Goal: Task Accomplishment & Management: Manage account settings

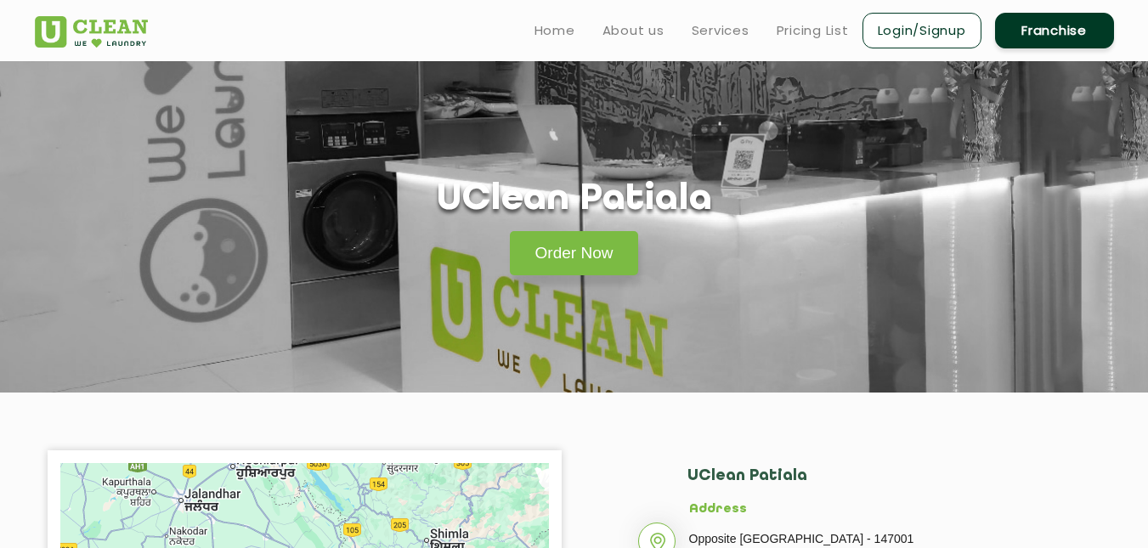
click at [905, 28] on link "Login/Signup" at bounding box center [922, 31] width 119 height 36
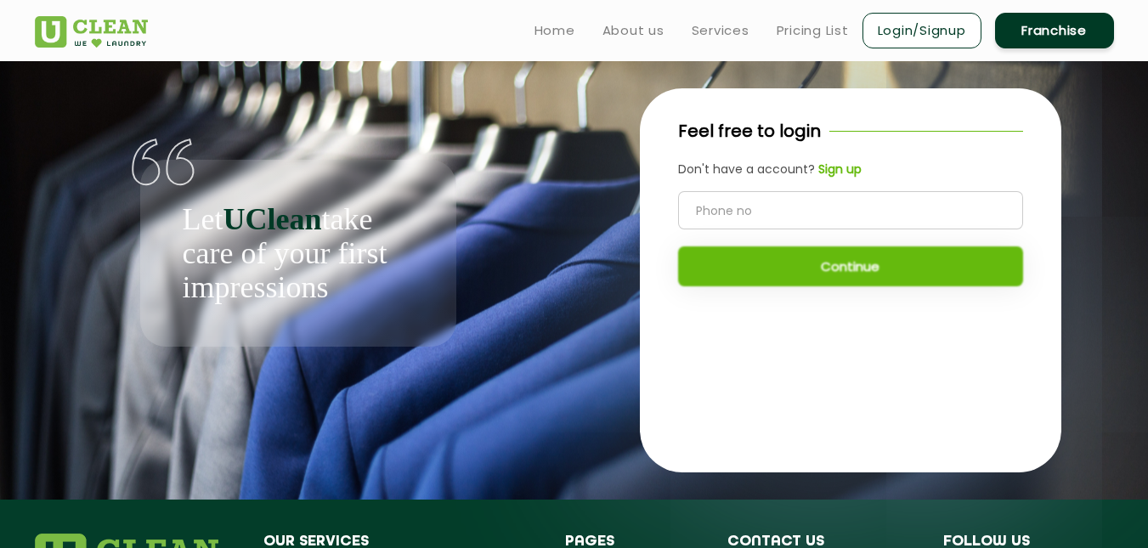
click at [830, 167] on b "Sign up" at bounding box center [840, 169] width 43 height 17
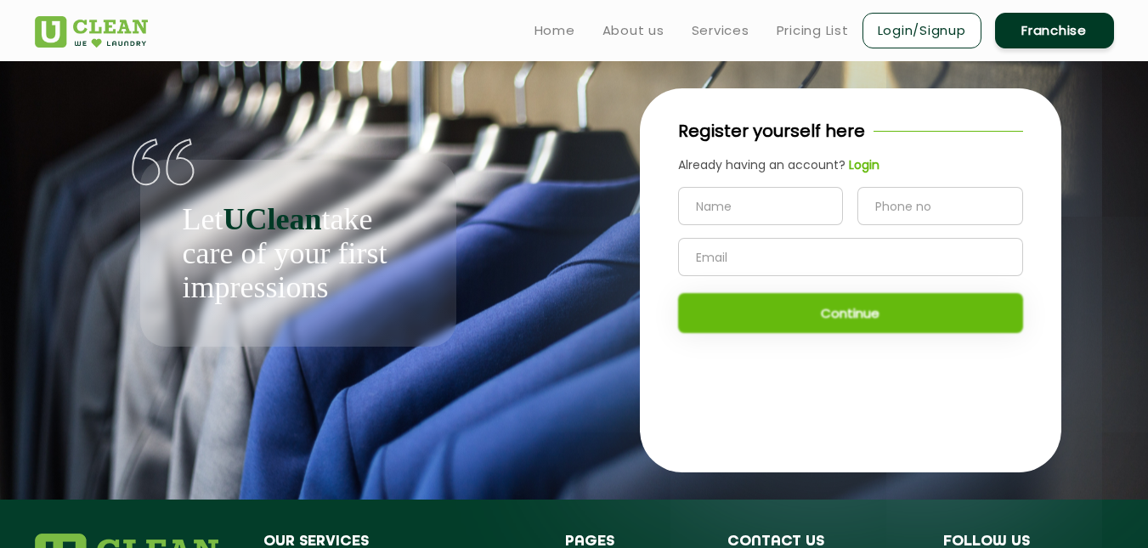
click at [858, 314] on div "Continue" at bounding box center [850, 260] width 345 height 146
click at [806, 323] on div "Continue" at bounding box center [850, 260] width 345 height 146
click at [712, 218] on input "text" at bounding box center [761, 206] width 166 height 38
click at [842, 168] on span "Already having an account?" at bounding box center [761, 164] width 167 height 17
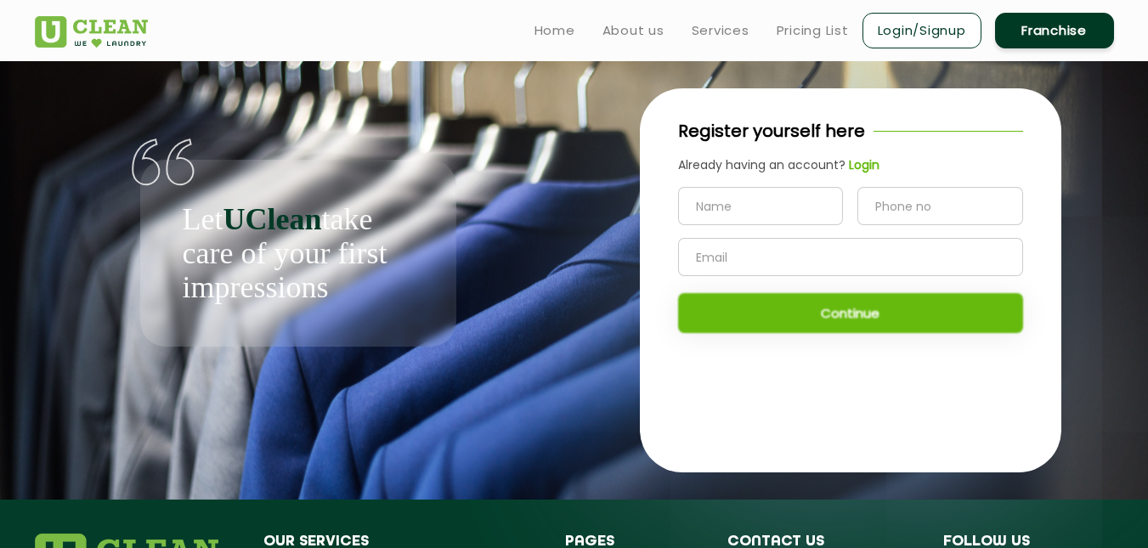
click at [861, 165] on b "Login" at bounding box center [864, 164] width 31 height 17
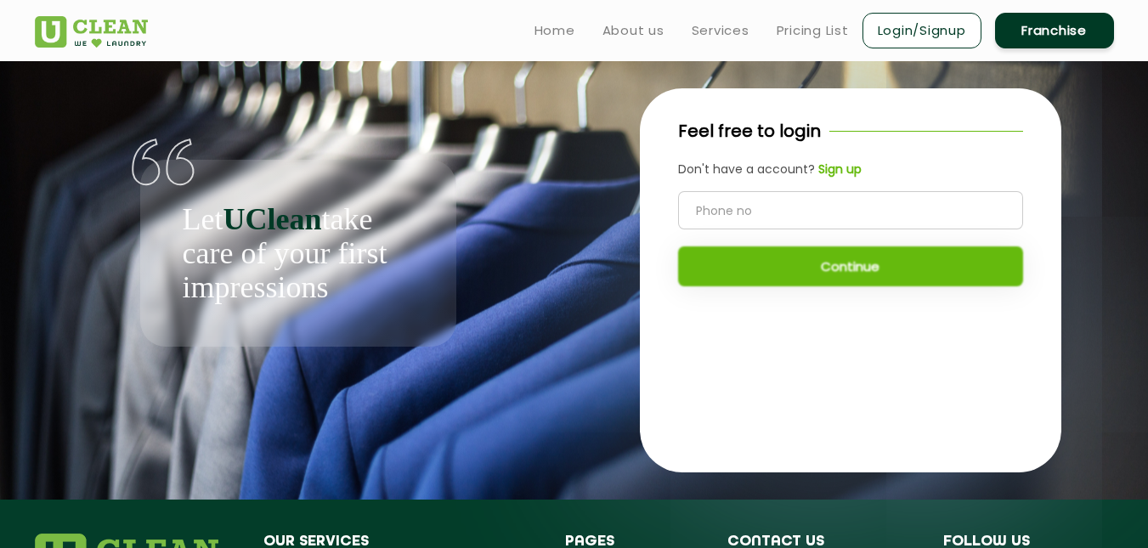
click at [795, 212] on input "tel" at bounding box center [850, 210] width 345 height 38
type input "9336854491"
click at [858, 267] on button "Continue" at bounding box center [850, 266] width 345 height 40
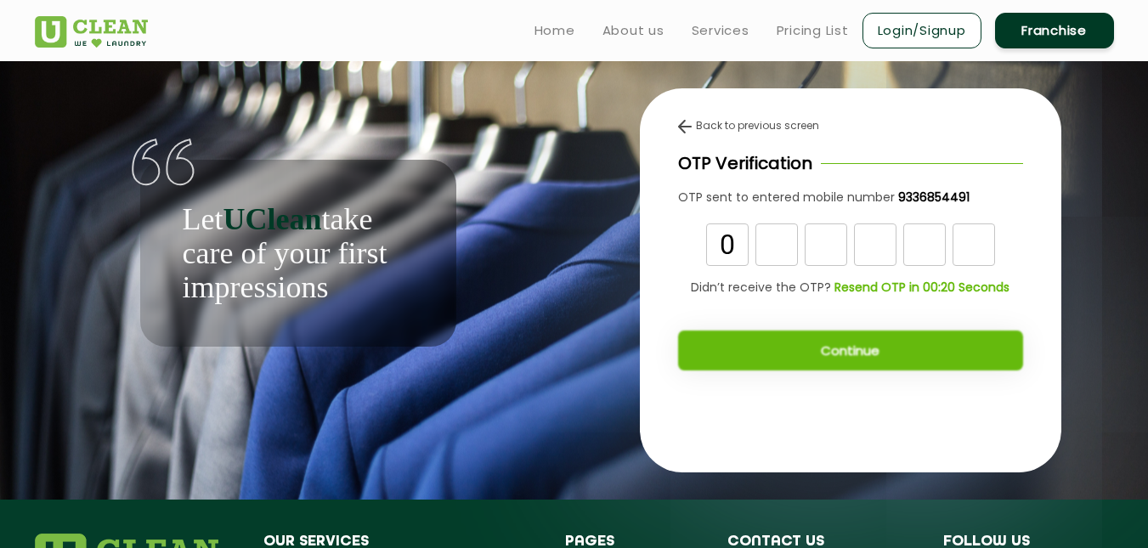
type input "0"
type input "4"
type input "9"
type input "8"
type input "9"
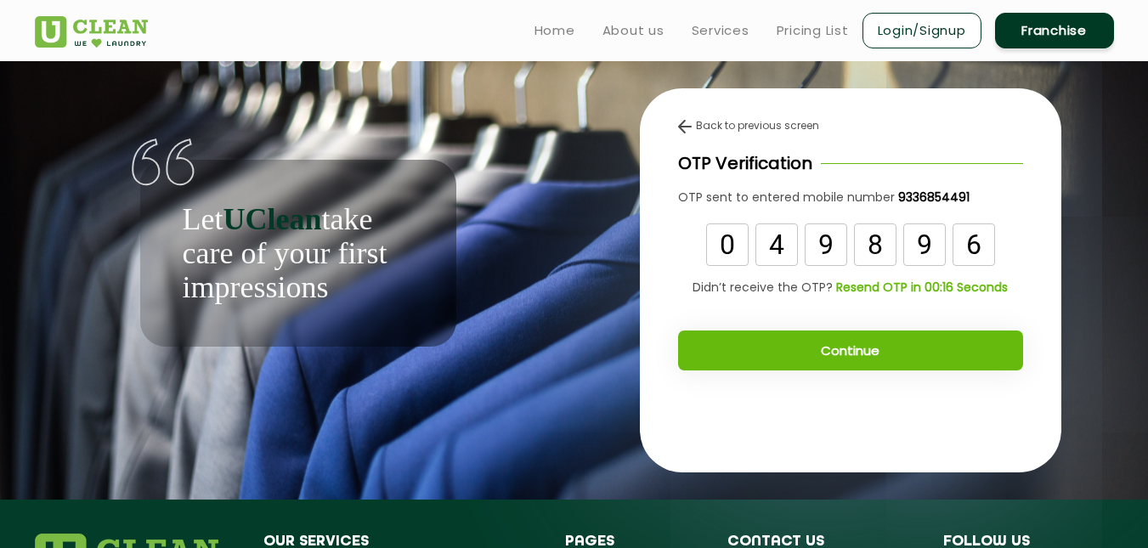
type input "6"
click at [869, 350] on button "Continue" at bounding box center [850, 351] width 345 height 40
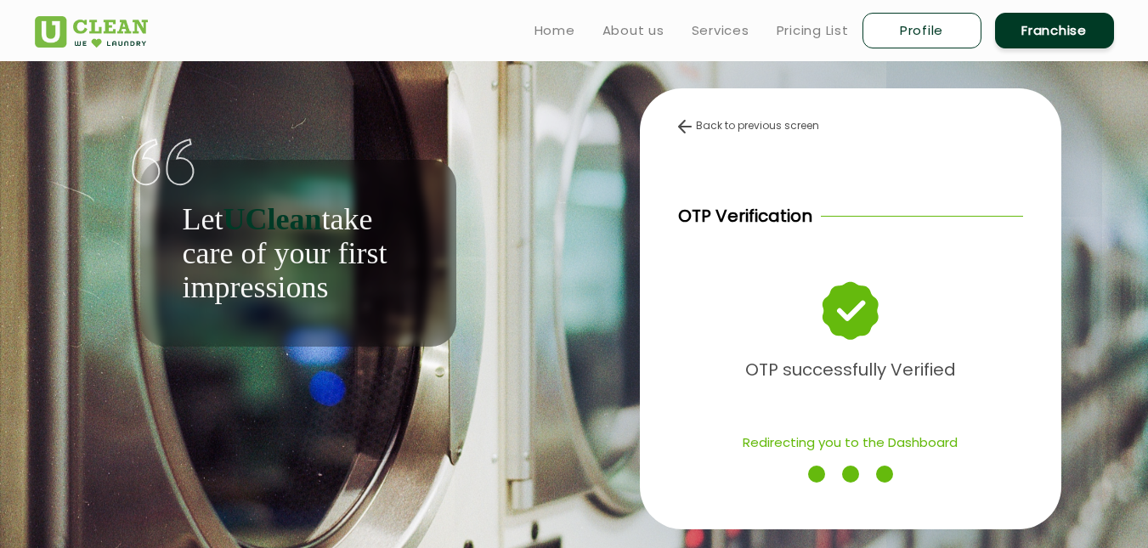
drag, startPoint x: 857, startPoint y: 345, endPoint x: 594, endPoint y: 263, distance: 275.0
click at [594, 263] on div "Back to previous screen OTP Verification OTP successfully Verified Redirecting …" at bounding box center [850, 309] width 527 height 496
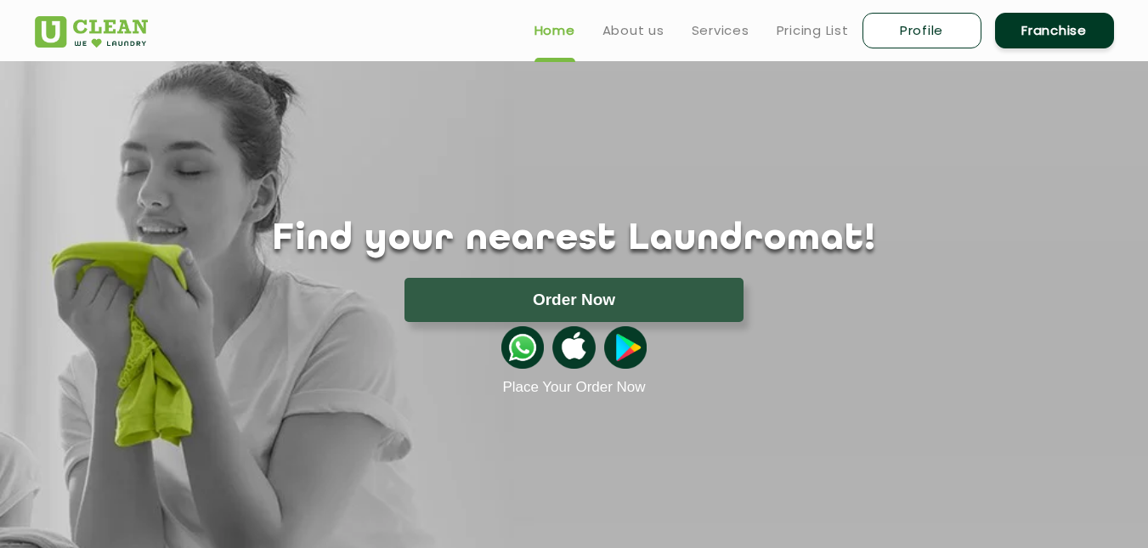
click at [923, 26] on link "Profile" at bounding box center [922, 31] width 119 height 36
select select
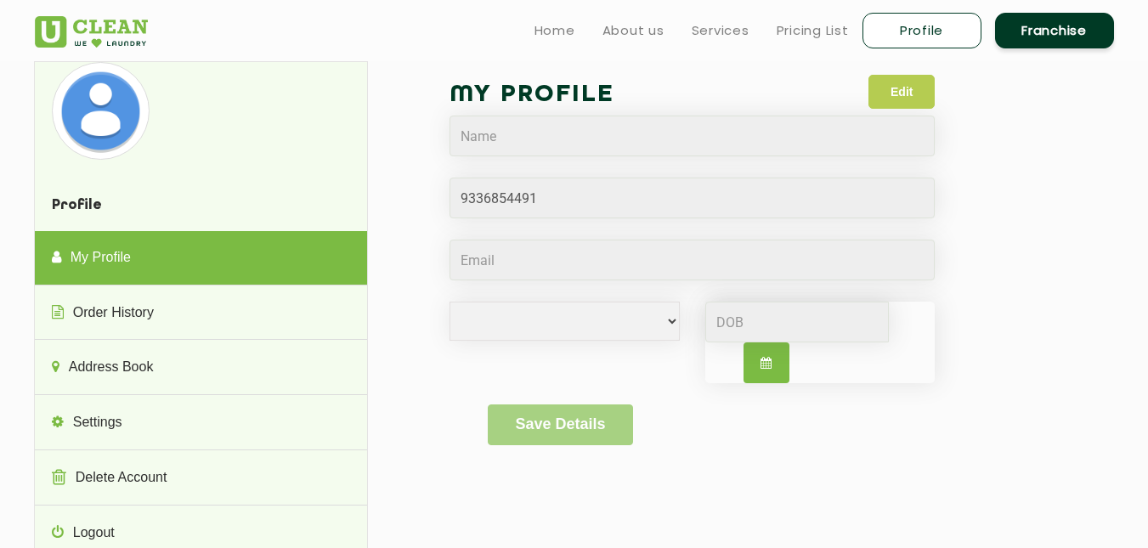
click at [903, 99] on button "Edit" at bounding box center [902, 92] width 66 height 34
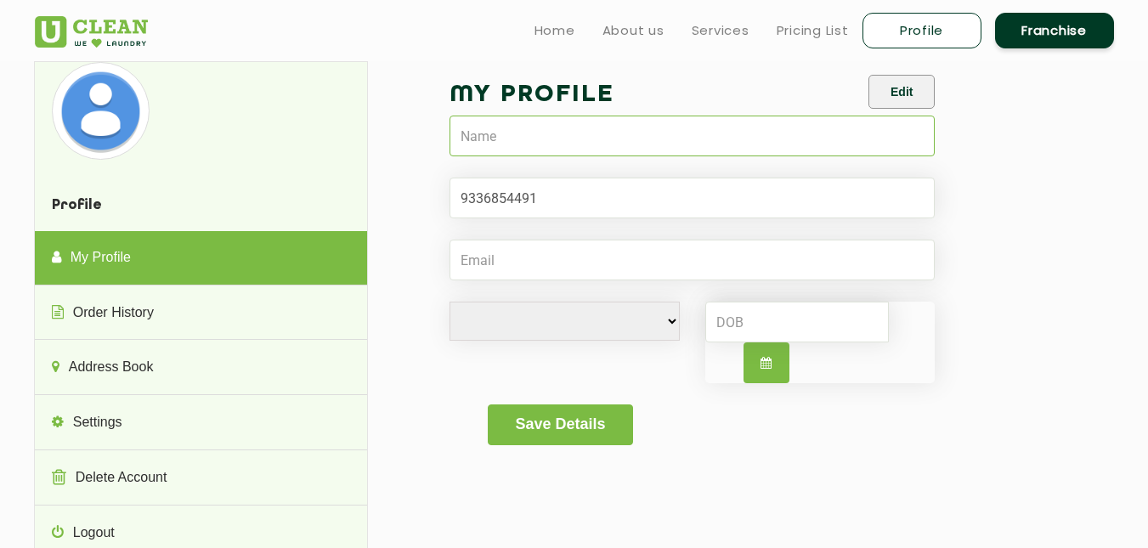
click at [660, 144] on input "text" at bounding box center [693, 136] width 486 height 41
click at [522, 126] on input "text" at bounding box center [693, 136] width 486 height 41
type input "muddra"
click at [556, 417] on button "Save Details" at bounding box center [560, 425] width 145 height 41
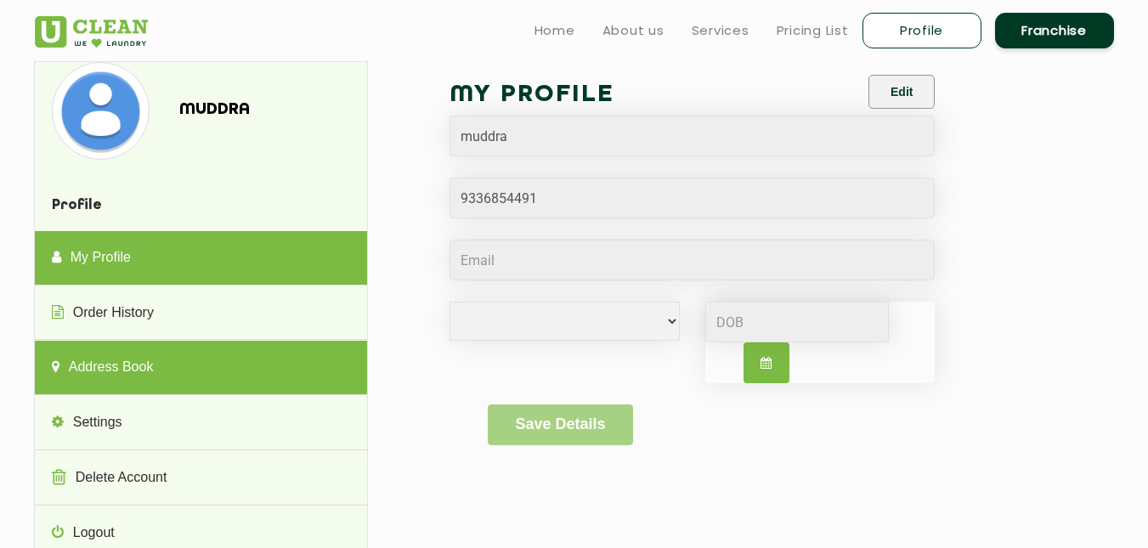
click at [235, 353] on link "Address Book" at bounding box center [201, 368] width 332 height 54
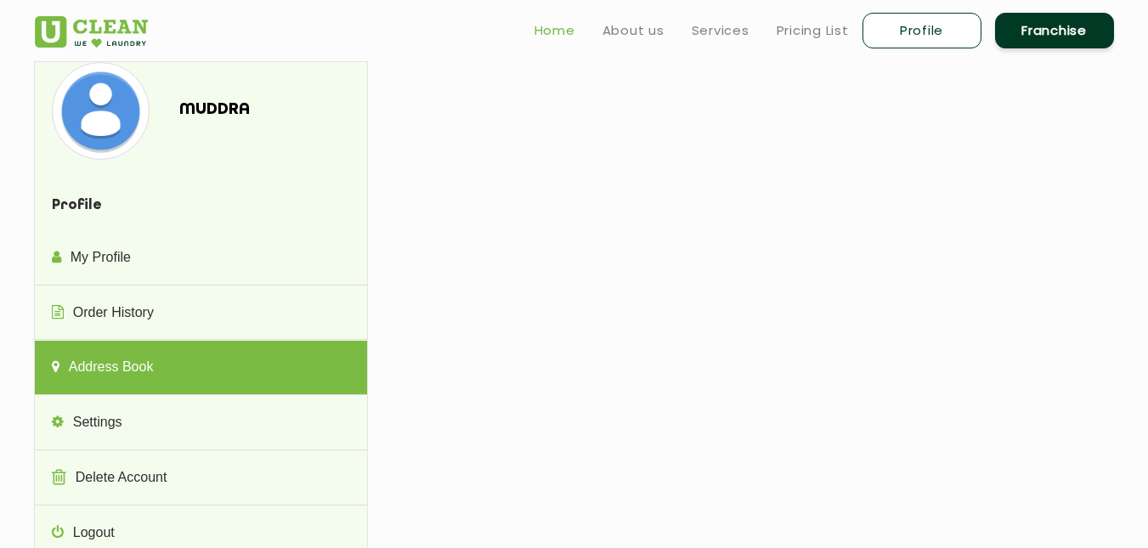
click at [547, 25] on link "Home" at bounding box center [555, 30] width 41 height 20
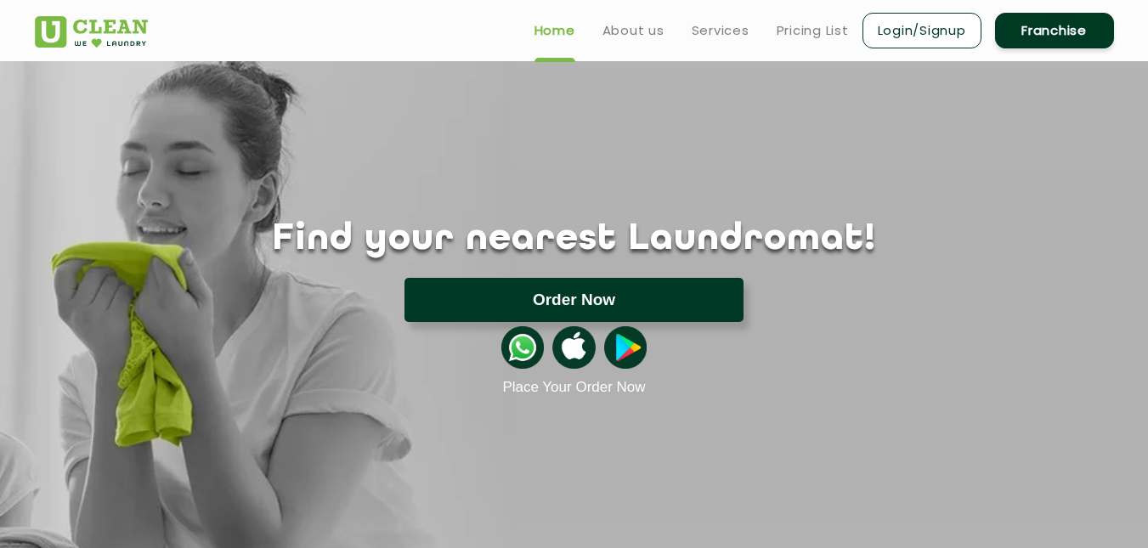
drag, startPoint x: 0, startPoint y: 0, endPoint x: 542, endPoint y: 291, distance: 615.3
click at [542, 291] on button "Order Now" at bounding box center [574, 300] width 339 height 44
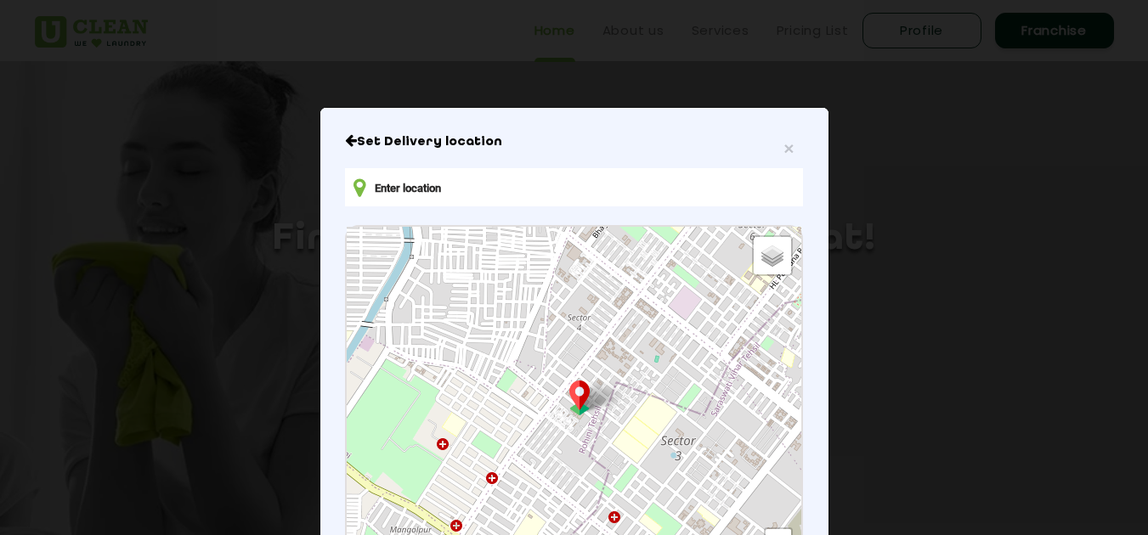
click at [472, 188] on input "text" at bounding box center [573, 187] width 457 height 38
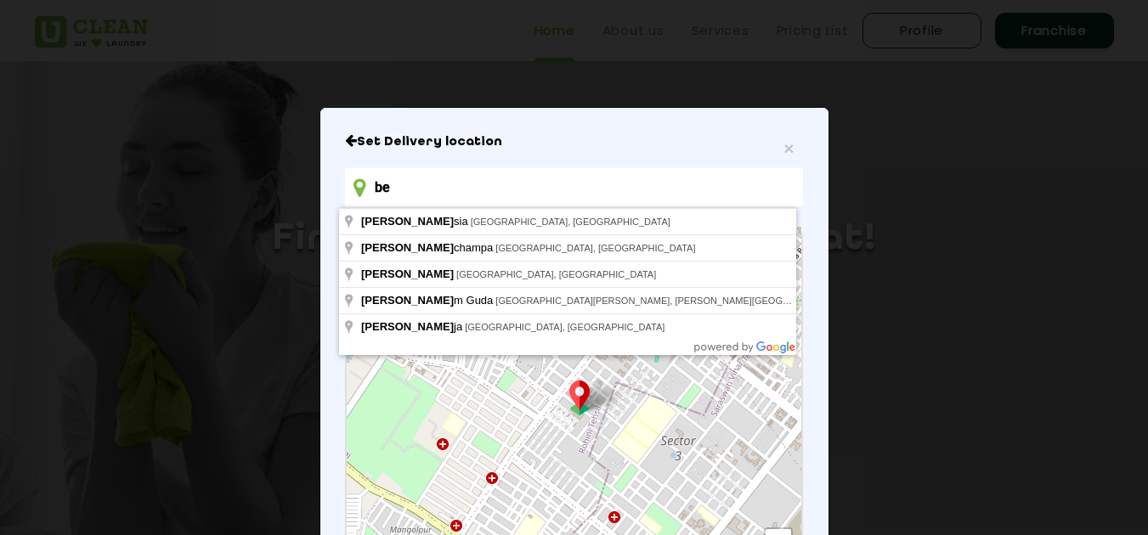
type input "b"
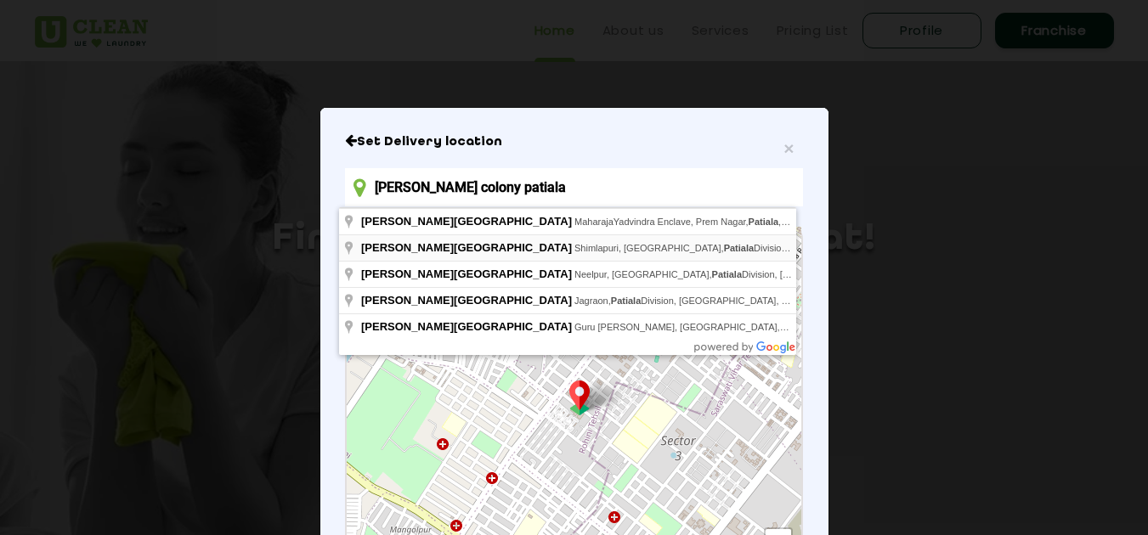
drag, startPoint x: 483, startPoint y: 195, endPoint x: 570, endPoint y: 236, distance: 96.9
click at [570, 236] on body "Home About us Services Pricing List Profile Franchise Home About us Franchise S…" at bounding box center [574, 267] width 1148 height 535
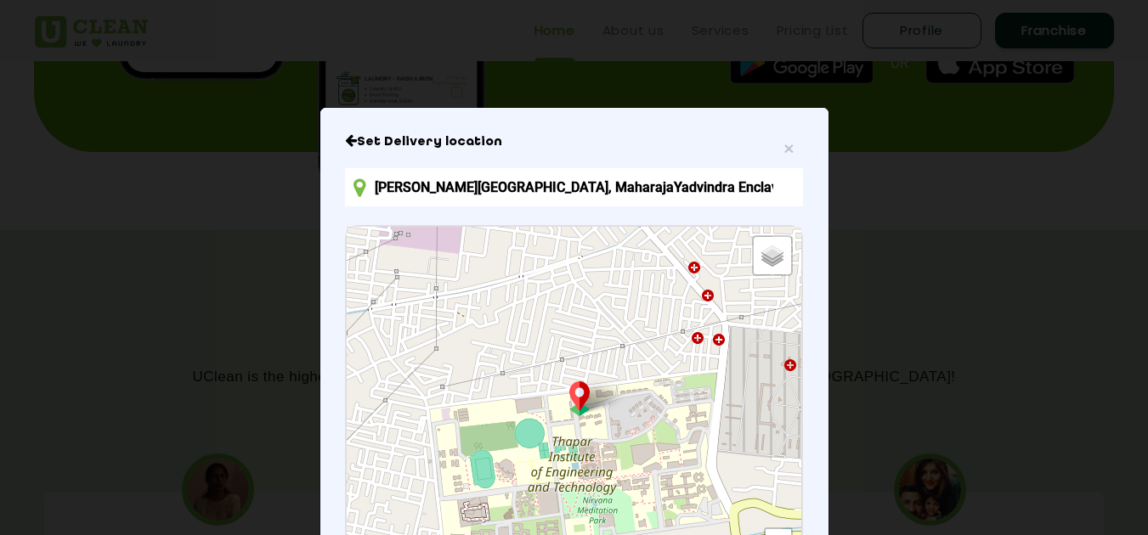
scroll to position [71, 0]
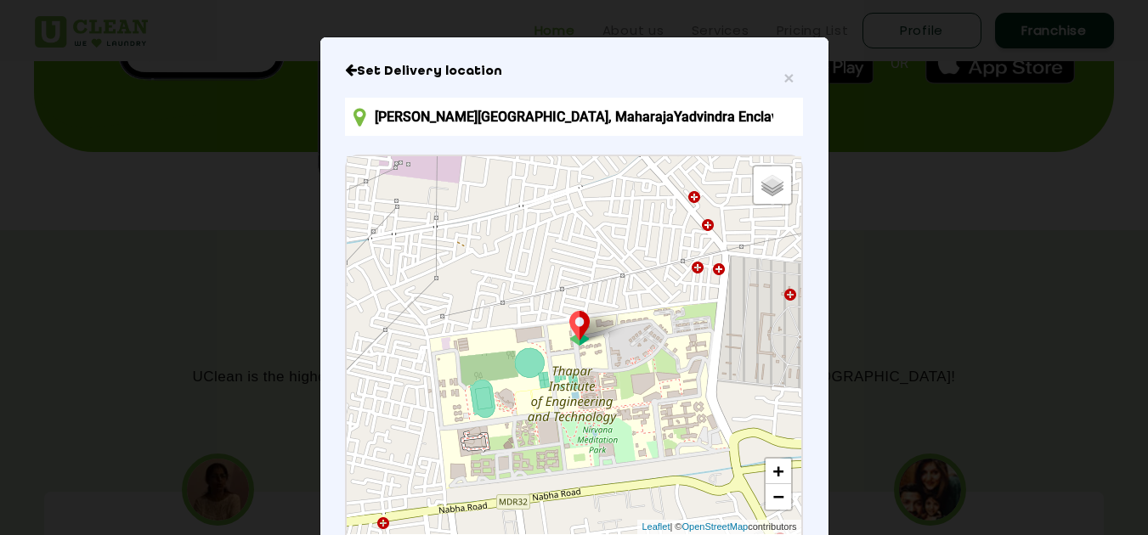
click at [660, 375] on div "Default Satellite + − Leaflet | © OpenStreetMap contributors" at bounding box center [574, 345] width 454 height 378
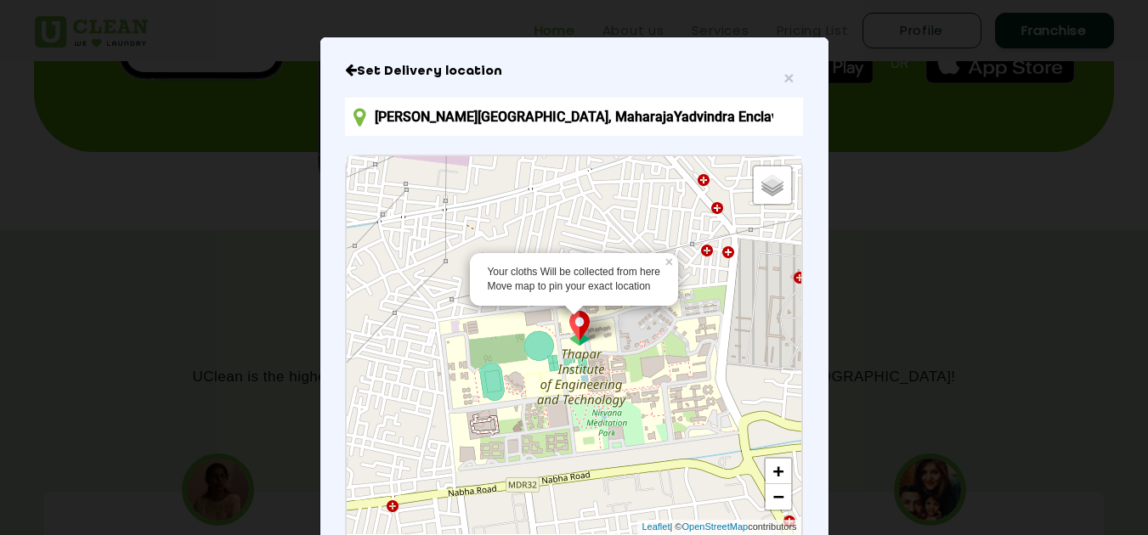
drag, startPoint x: 570, startPoint y: 337, endPoint x: 586, endPoint y: 306, distance: 34.6
click at [586, 306] on div "Your cloths Will be collected from here Move map to pin your exact location × D…" at bounding box center [574, 345] width 454 height 378
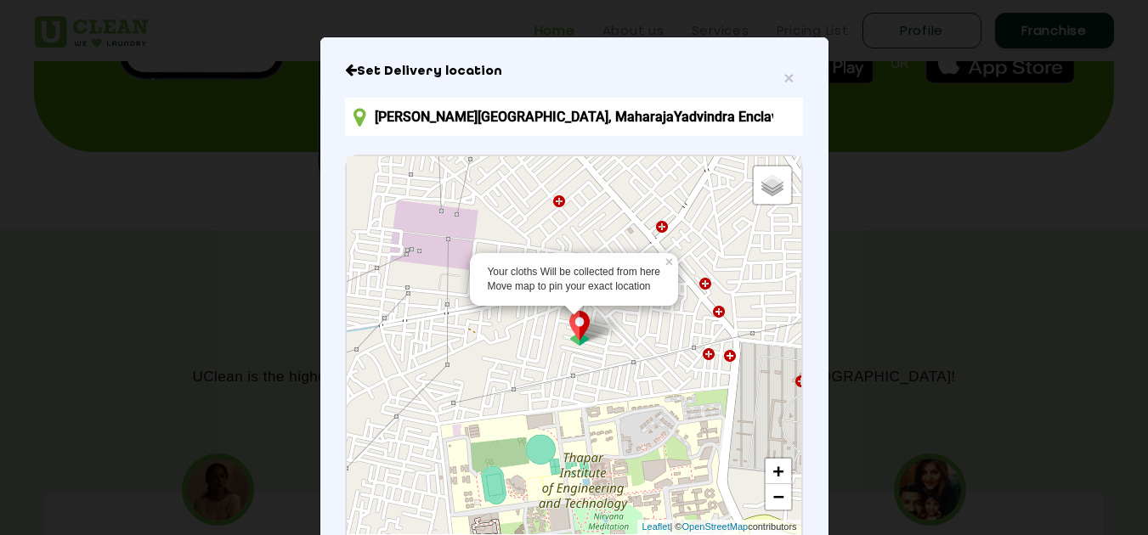
drag, startPoint x: 586, startPoint y: 306, endPoint x: 582, endPoint y: 420, distance: 114.0
click at [582, 420] on div "Your cloths Will be collected from here Move map to pin your exact location × D…" at bounding box center [574, 345] width 454 height 378
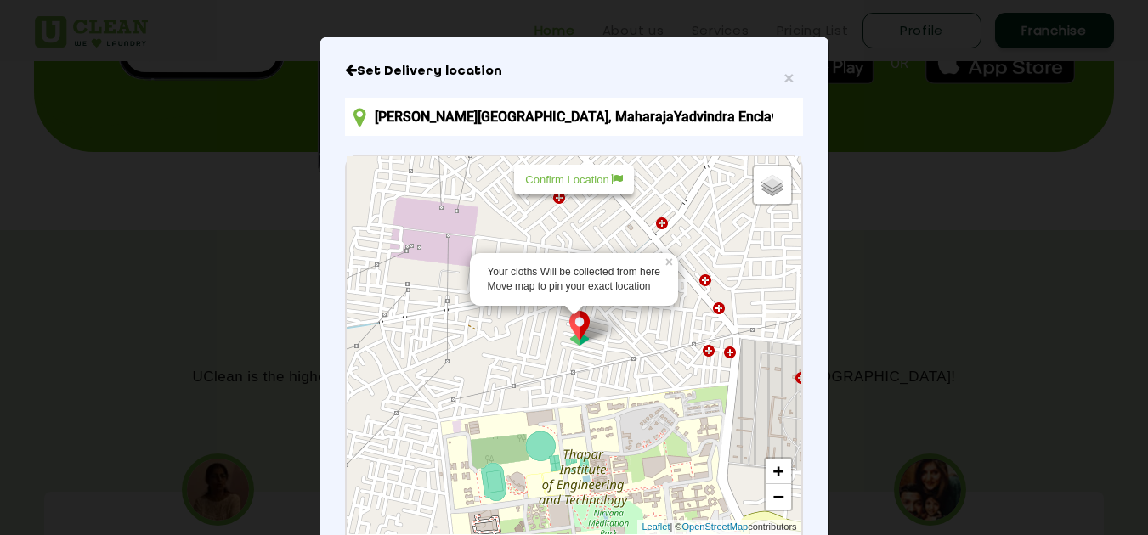
click at [370, 116] on input "Adarsh Colony, MaharajaYadvindra Enclave, Prem Nagar, Patiala, Punjab, India" at bounding box center [573, 117] width 457 height 38
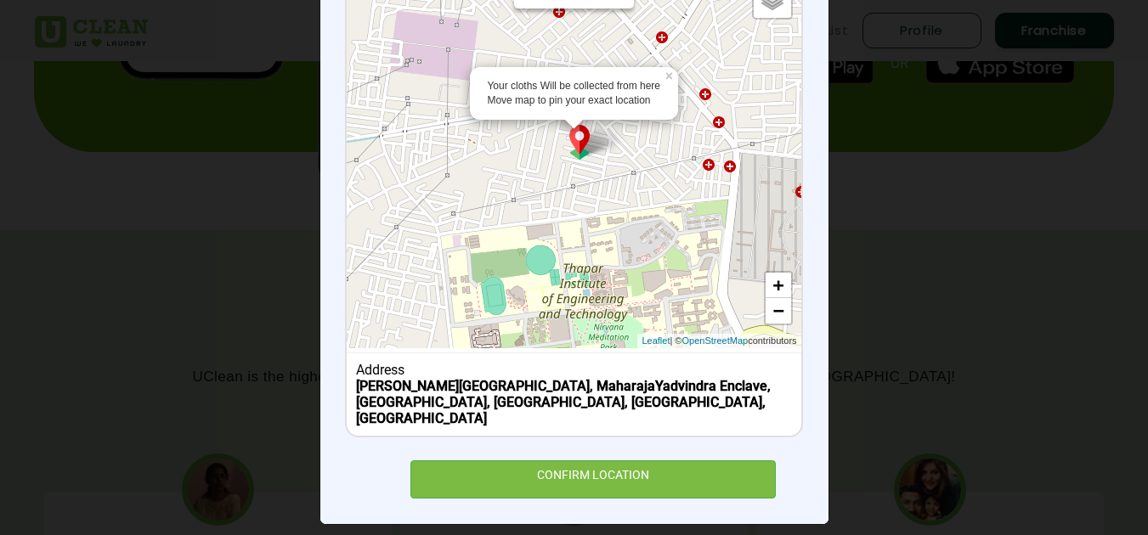
scroll to position [0, 0]
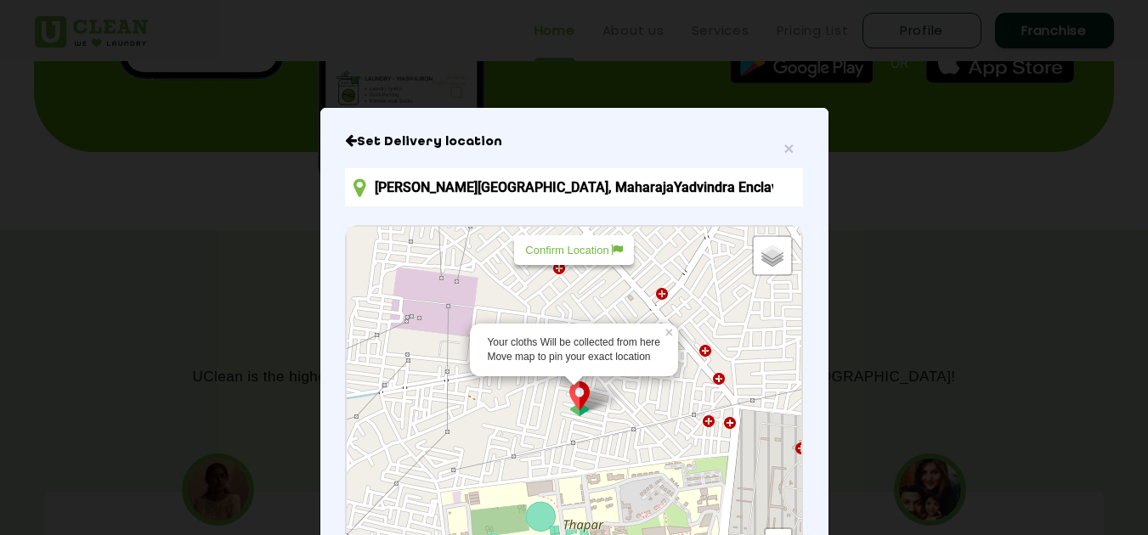
click at [368, 197] on input "Adarsh Colony, MaharajaYadvindra Enclave, Prem Nagar, Patiala, Punjab, India" at bounding box center [573, 187] width 457 height 38
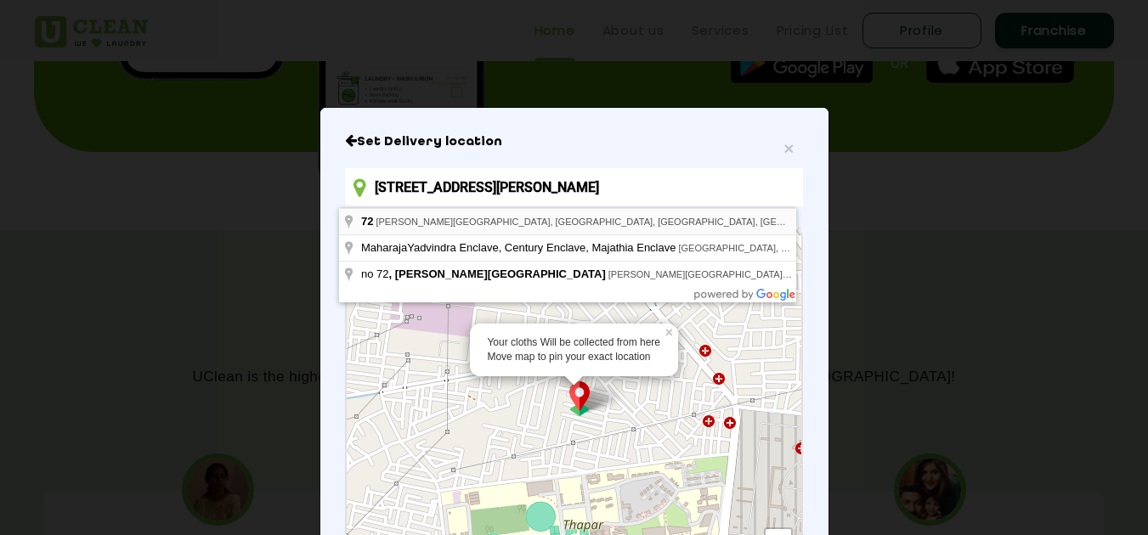
type input "72, Adarsh Colony, Prem Nagar, Patiala, Punjab, India"
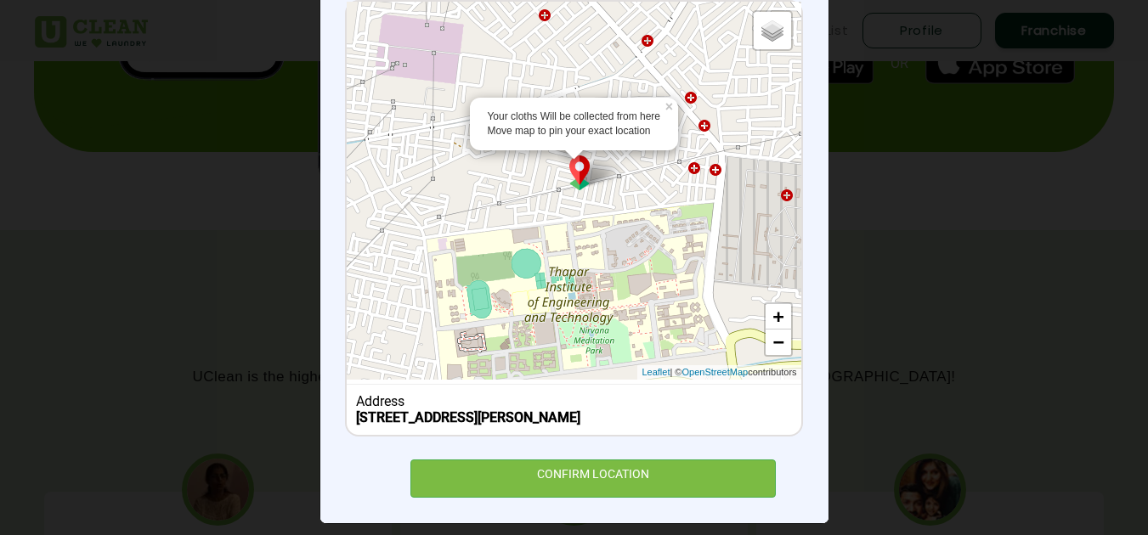
scroll to position [241, 0]
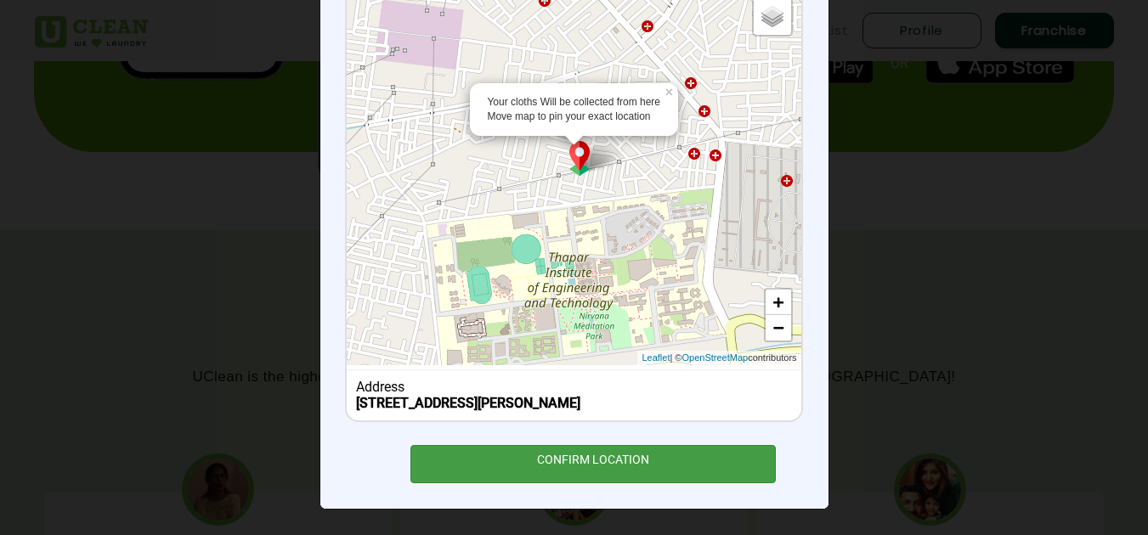
click at [658, 456] on div "CONFIRM LOCATION" at bounding box center [594, 464] width 366 height 38
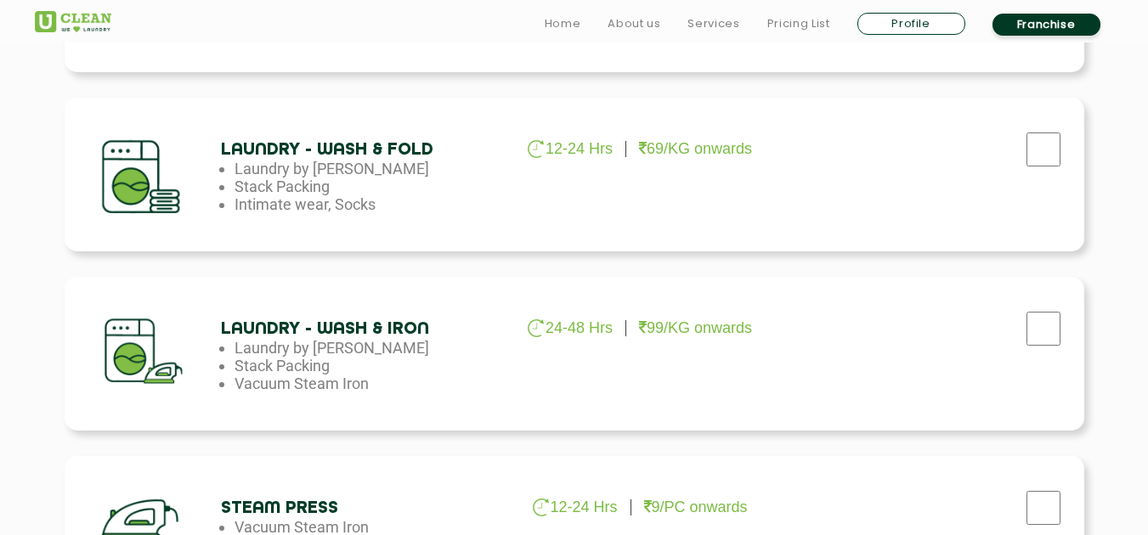
scroll to position [924, 0]
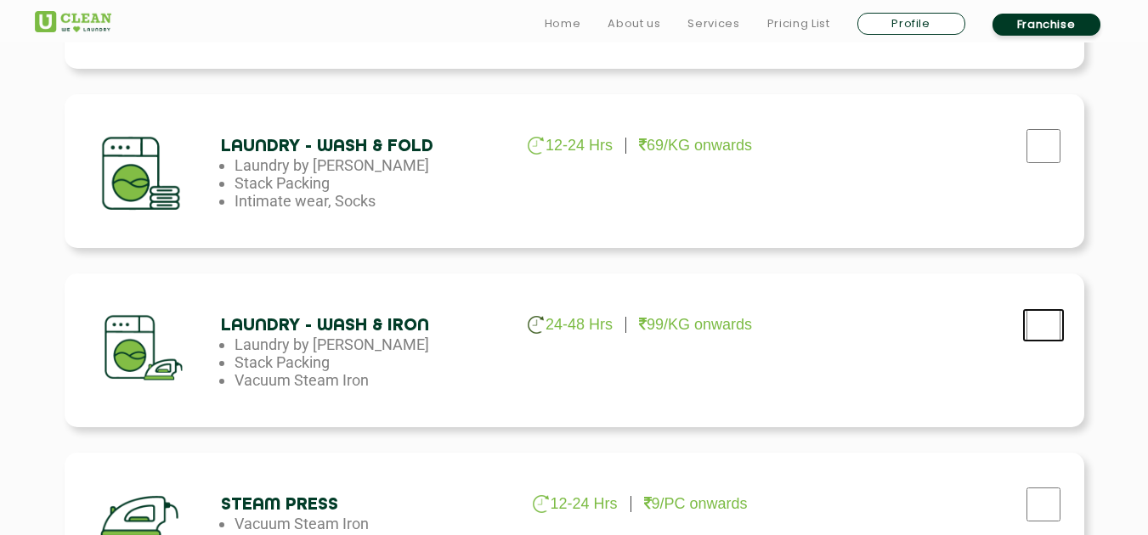
click at [1045, 337] on input "checkbox" at bounding box center [1044, 326] width 42 height 34
checkbox input "true"
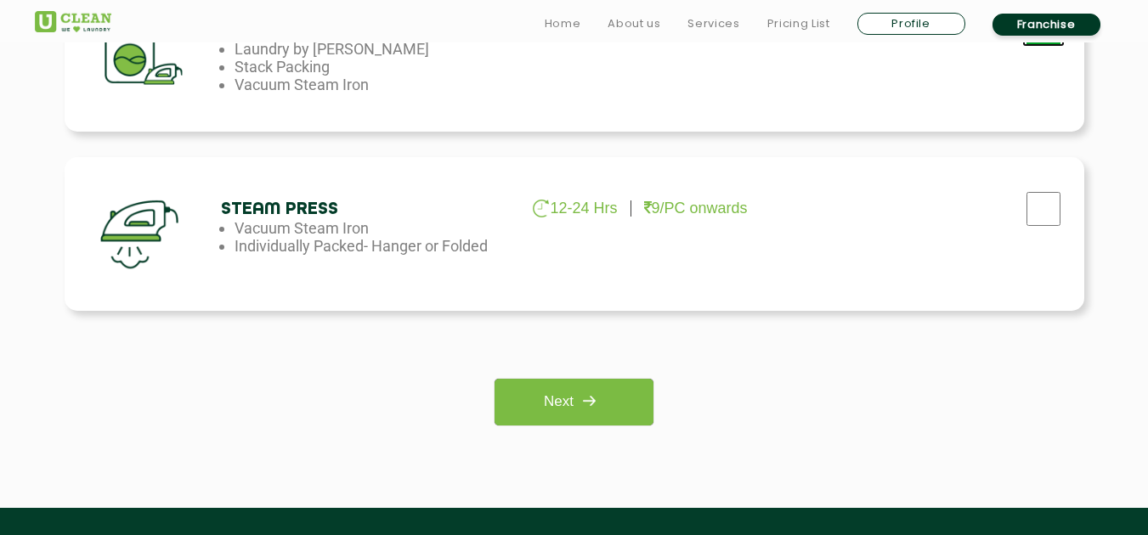
scroll to position [1252, 0]
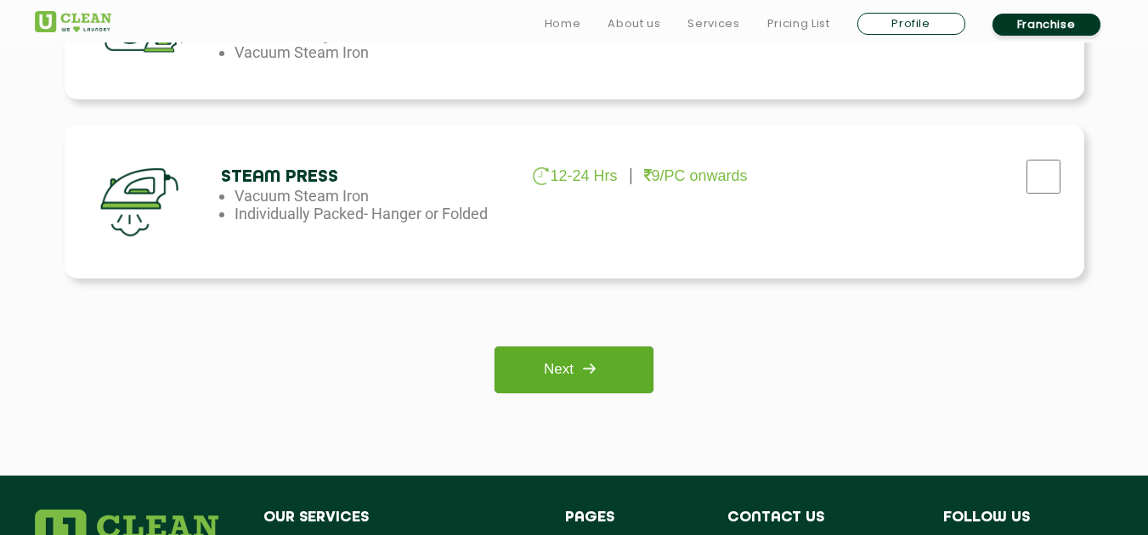
click at [616, 379] on link "Next" at bounding box center [574, 370] width 159 height 47
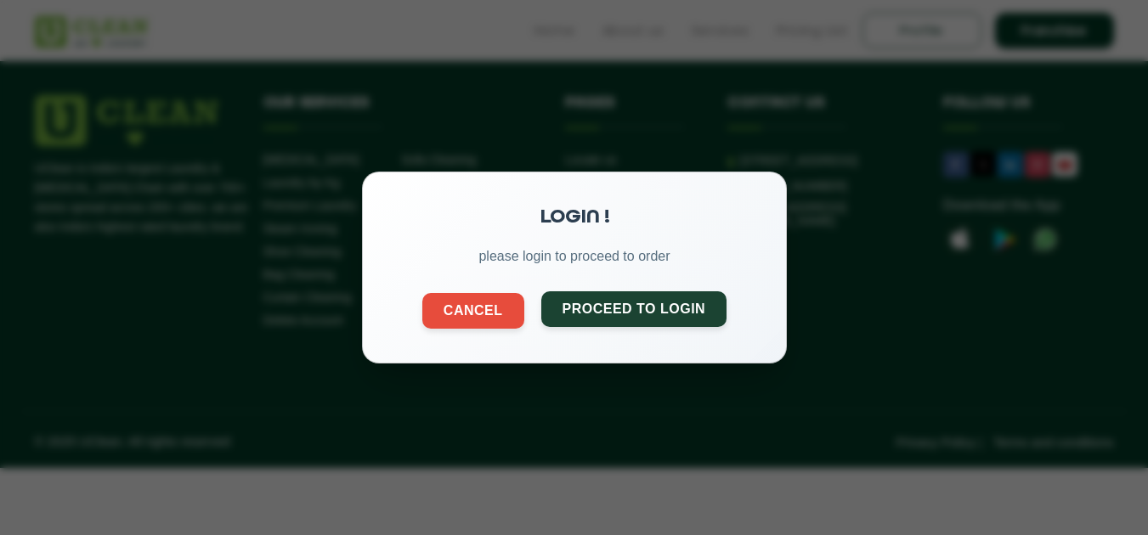
click at [640, 320] on button "Proceed to Login" at bounding box center [634, 310] width 186 height 36
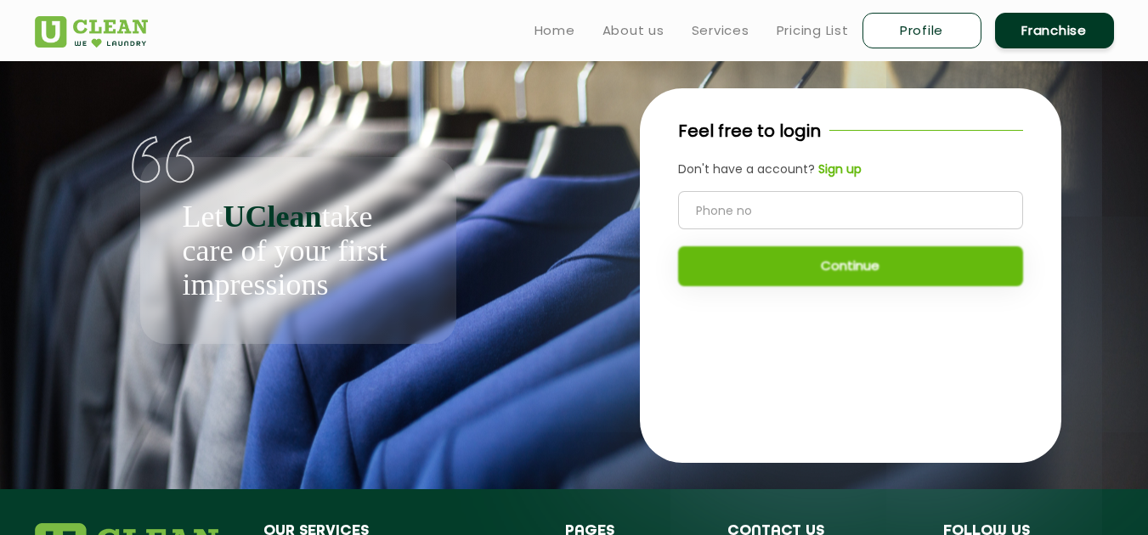
click at [742, 204] on input "tel" at bounding box center [850, 210] width 345 height 38
click at [911, 36] on link "Profile" at bounding box center [922, 31] width 119 height 36
select select
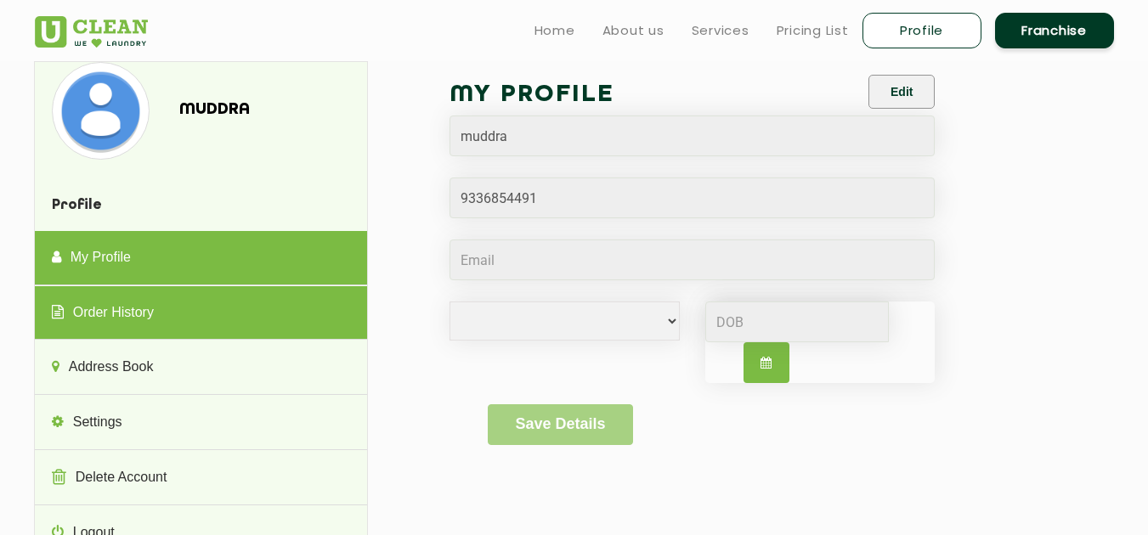
click at [120, 309] on link "Order History" at bounding box center [201, 313] width 332 height 54
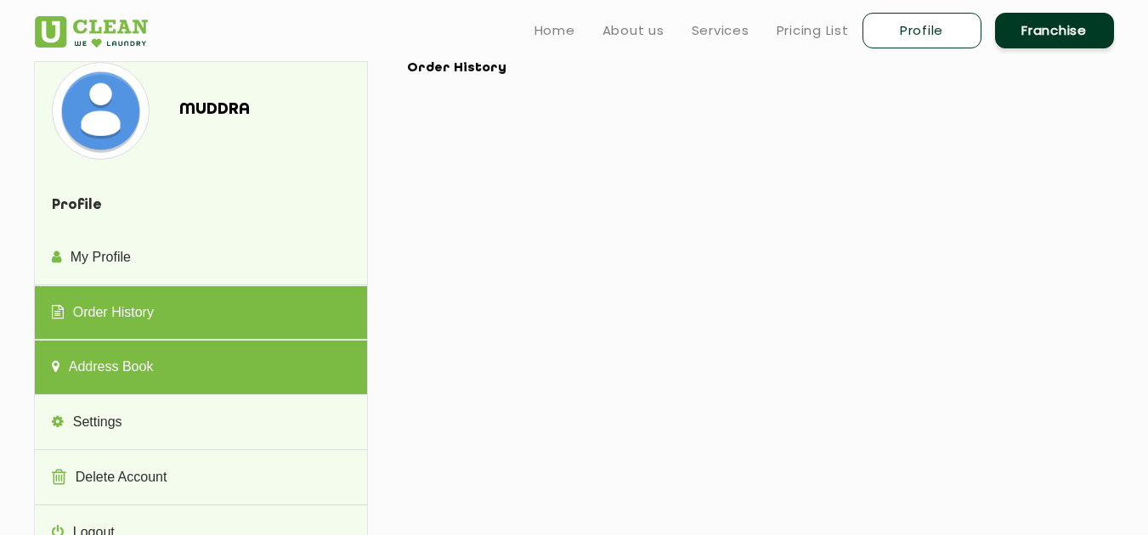
click at [105, 357] on link "Address Book" at bounding box center [201, 368] width 332 height 54
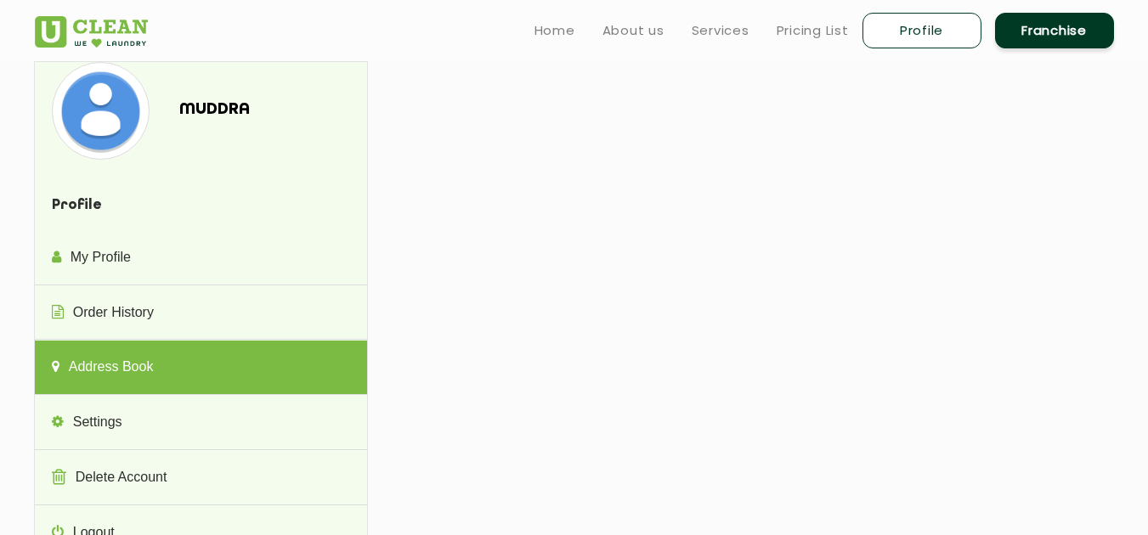
click at [893, 23] on link "Profile" at bounding box center [922, 31] width 119 height 36
click at [564, 21] on link "Home" at bounding box center [555, 30] width 41 height 20
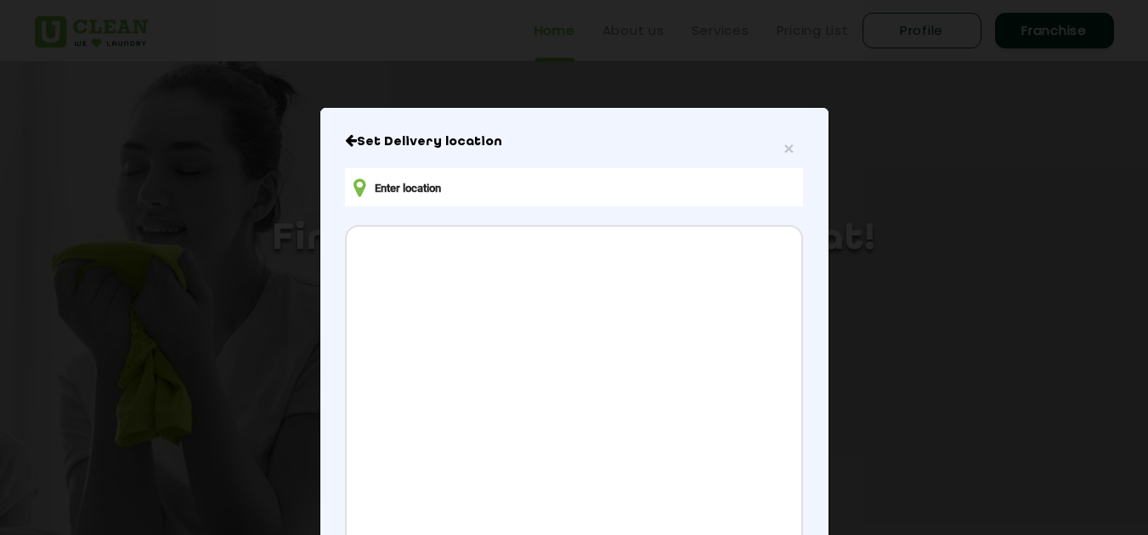
click at [421, 187] on input "text" at bounding box center [573, 187] width 457 height 38
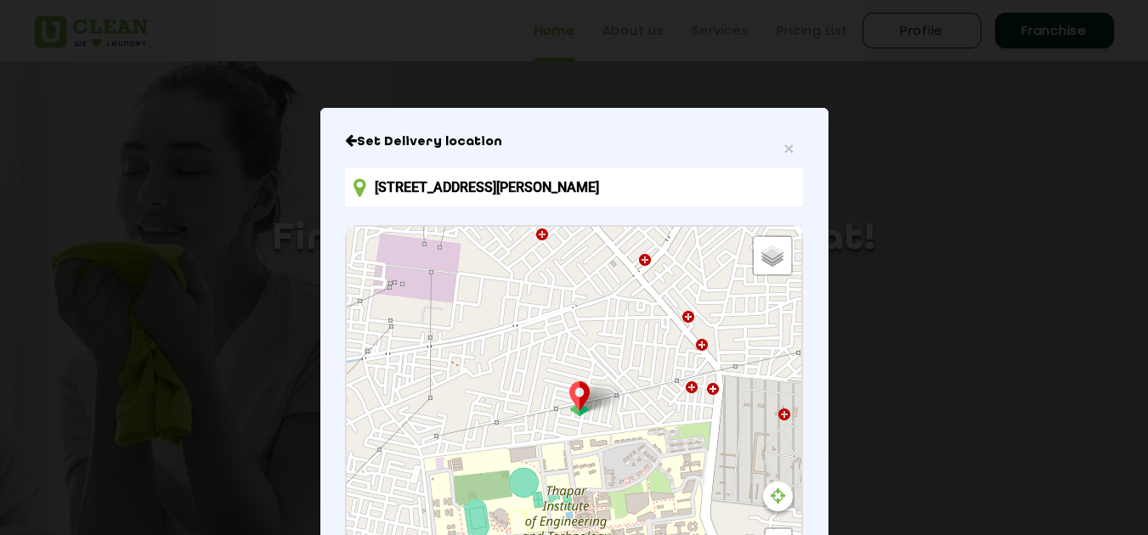
click at [394, 187] on input "398, Adarsh Nagar, Prem Nagar, Patiala, Punjab 147004, India" at bounding box center [573, 187] width 457 height 38
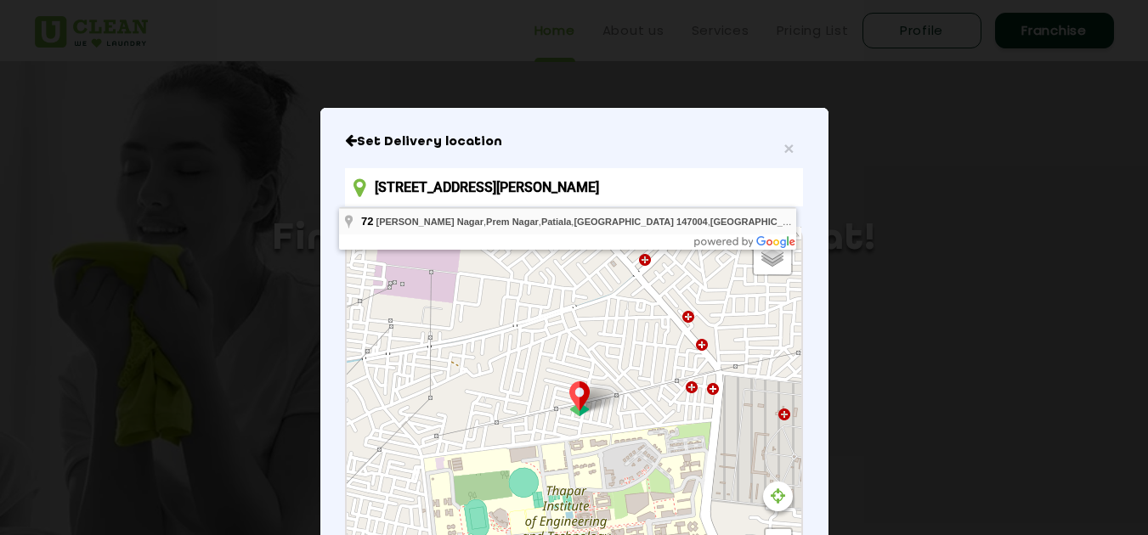
type input "72, Adarsh Nagar, Prem Nagar, Patiala, Punjab 147004, India"
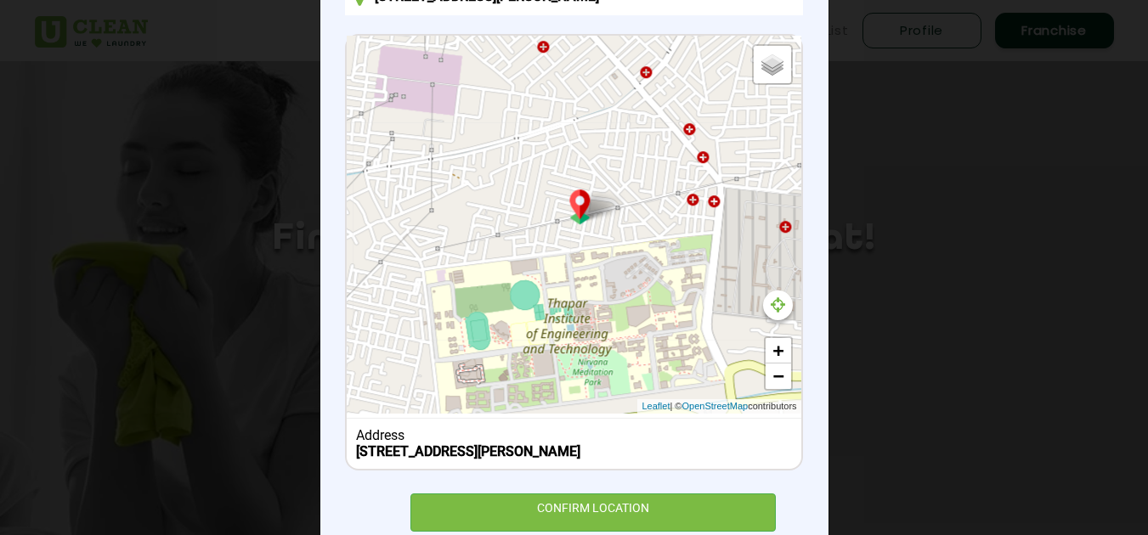
scroll to position [241, 0]
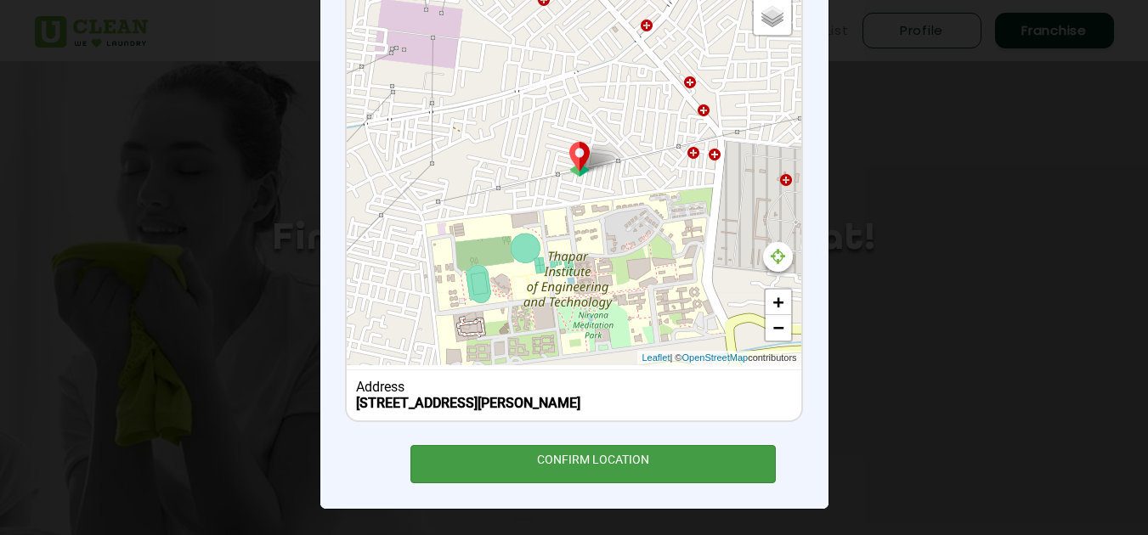
click at [672, 459] on div "CONFIRM LOCATION" at bounding box center [594, 464] width 366 height 38
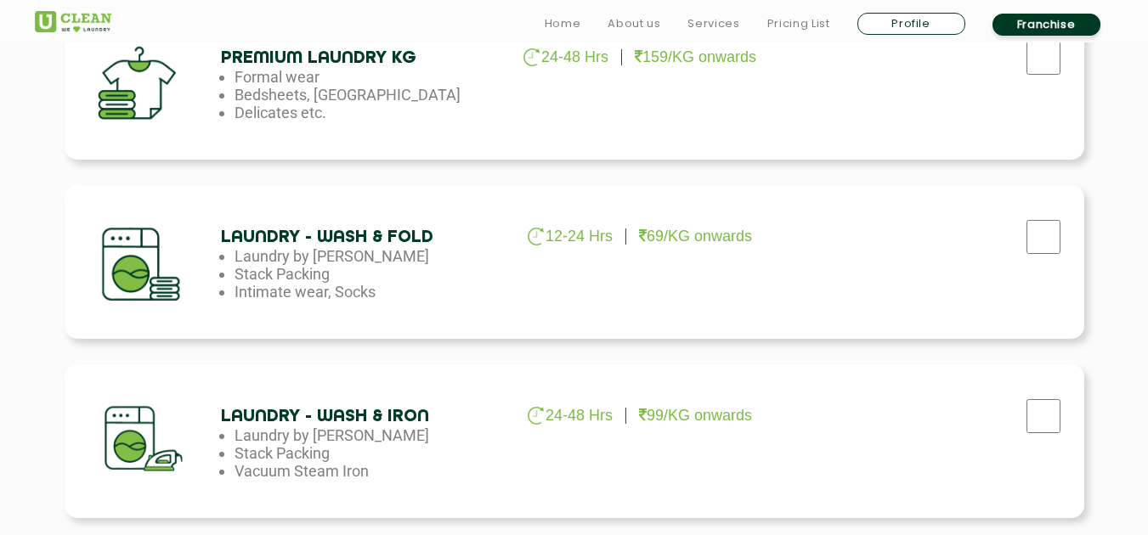
scroll to position [898, 0]
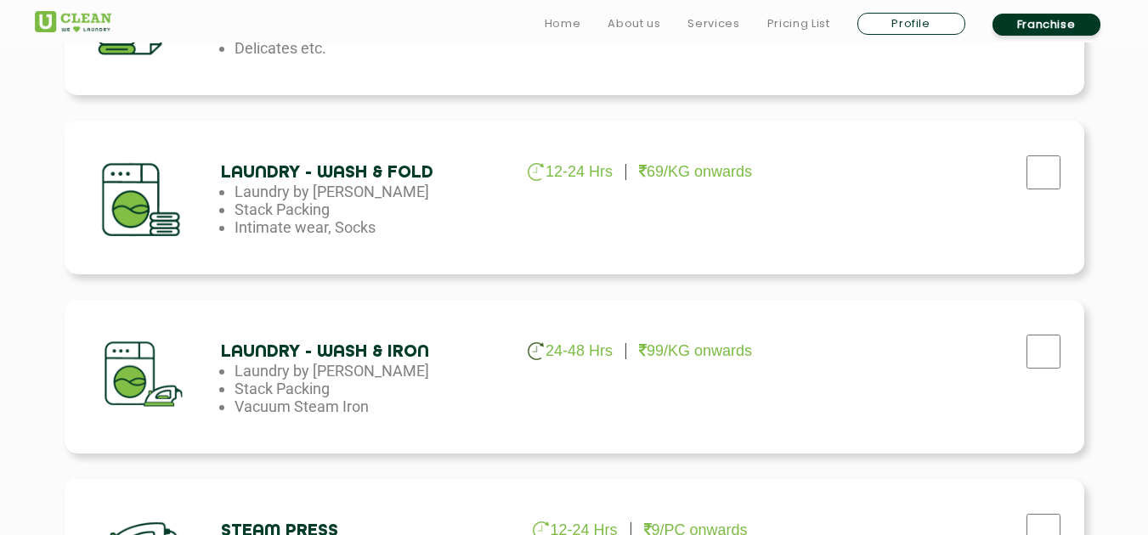
click at [952, 384] on div "Laundry - Wash & Iron 24-48 Hrs 99/KG onwards Laundry by Kilo Stack Packing Vac…" at bounding box center [575, 377] width 1020 height 154
click at [1057, 344] on input "checkbox" at bounding box center [1044, 352] width 42 height 34
checkbox input "true"
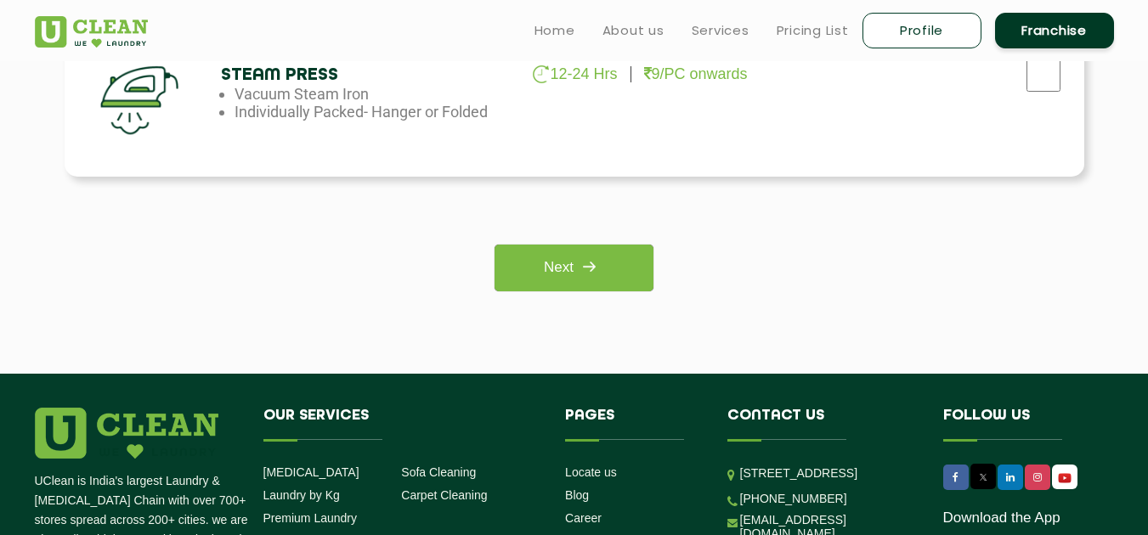
scroll to position [1332, 0]
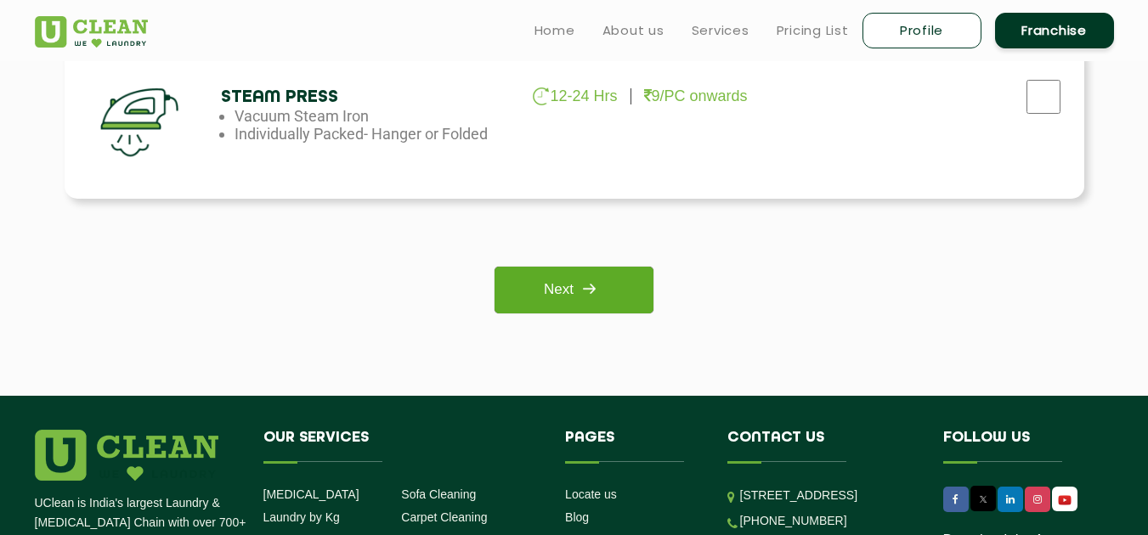
click at [536, 291] on link "Next" at bounding box center [574, 290] width 159 height 47
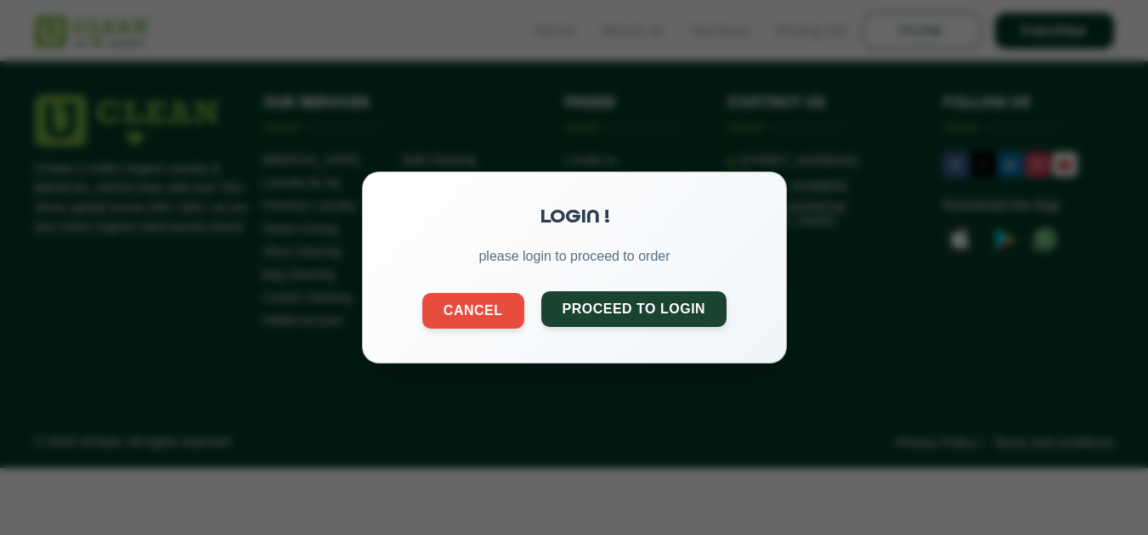
click at [637, 314] on button "Proceed to Login" at bounding box center [634, 310] width 186 height 36
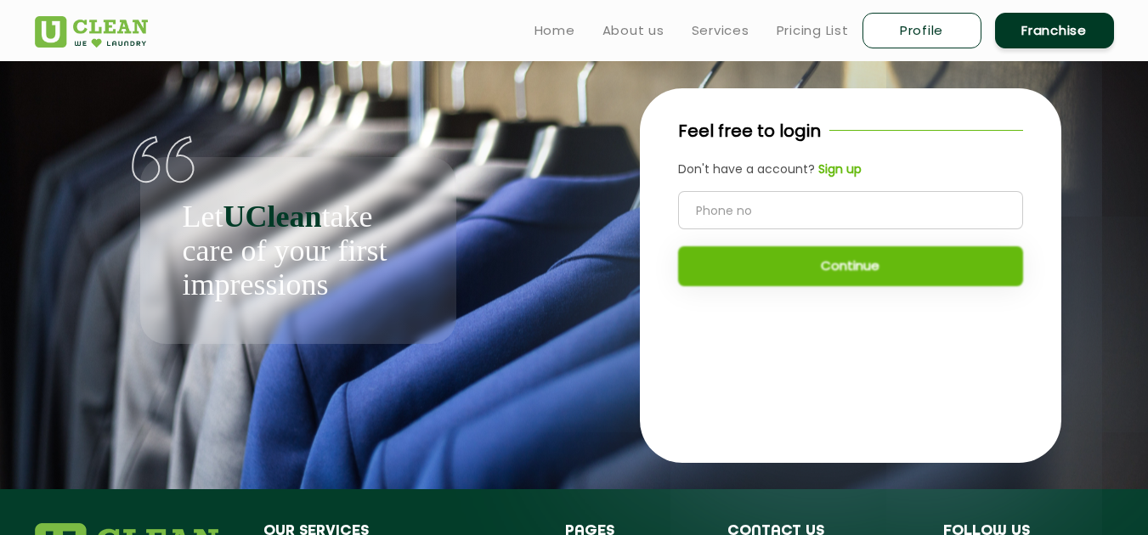
click at [721, 210] on input "tel" at bounding box center [850, 210] width 345 height 38
type input "9336854491"
click at [725, 259] on button "Continue" at bounding box center [850, 266] width 345 height 40
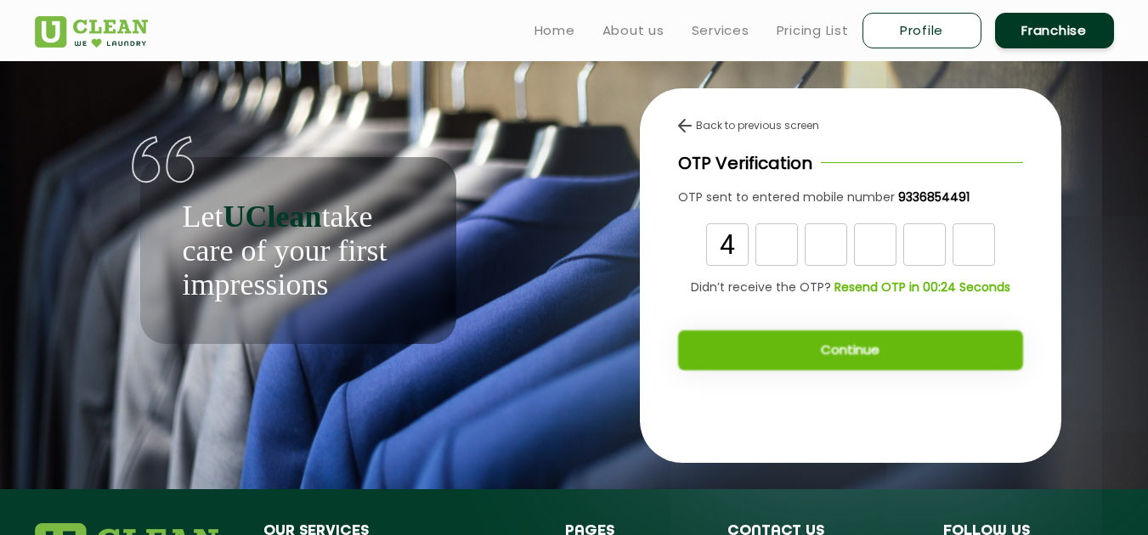
type input "4"
type input "3"
type input "5"
type input "2"
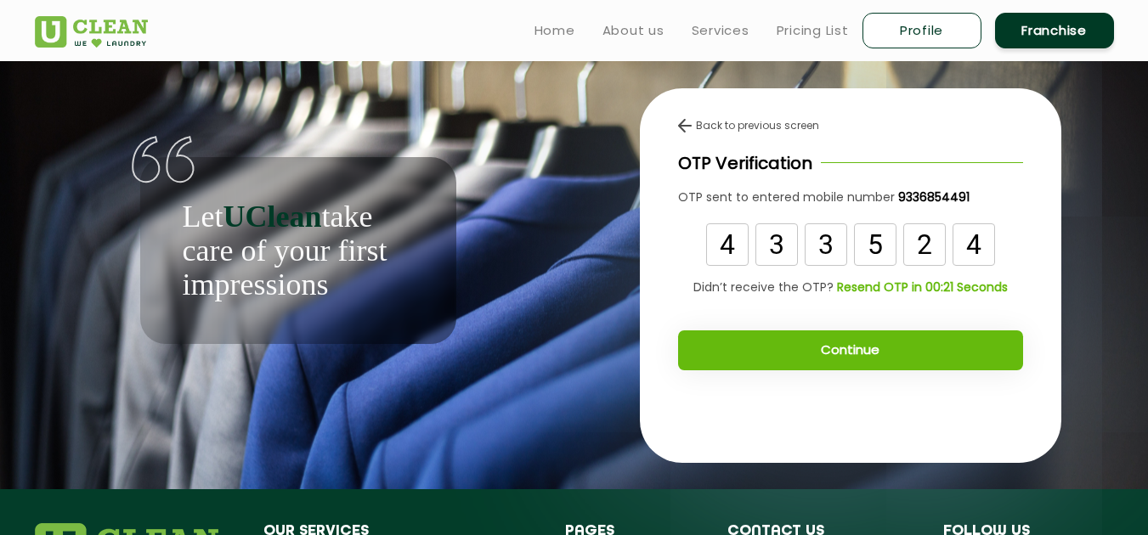
type input "4"
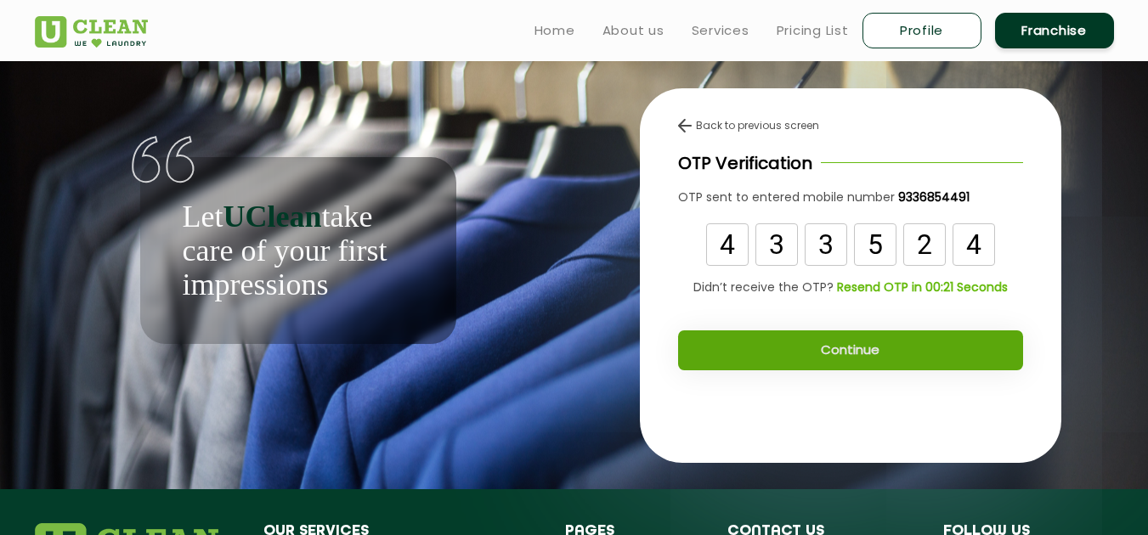
click at [841, 350] on button "Continue" at bounding box center [850, 351] width 345 height 40
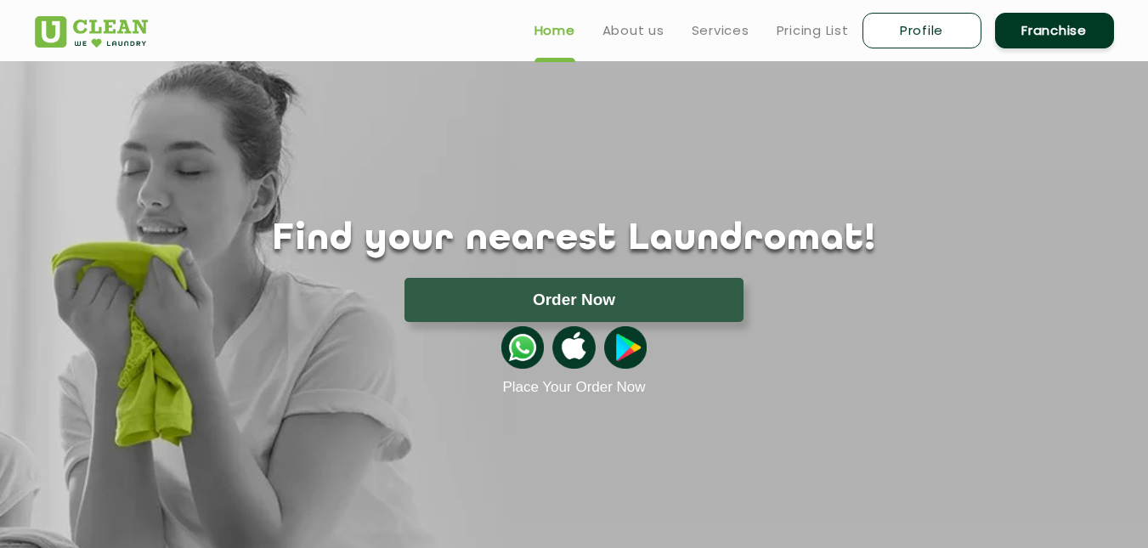
click at [893, 25] on link "Profile" at bounding box center [922, 31] width 119 height 36
select select
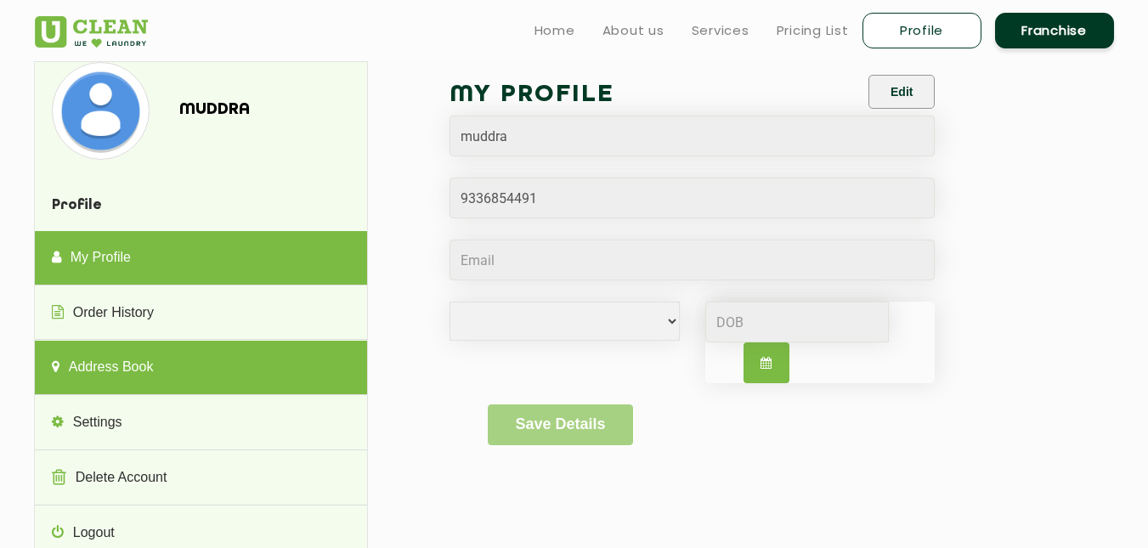
click at [186, 360] on link "Address Book" at bounding box center [201, 368] width 332 height 54
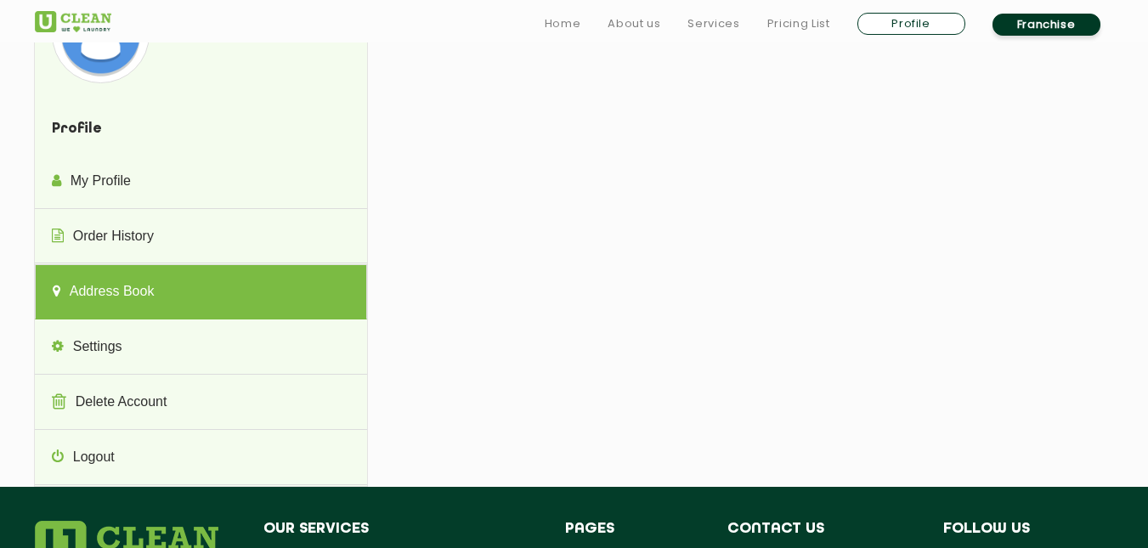
scroll to position [78, 0]
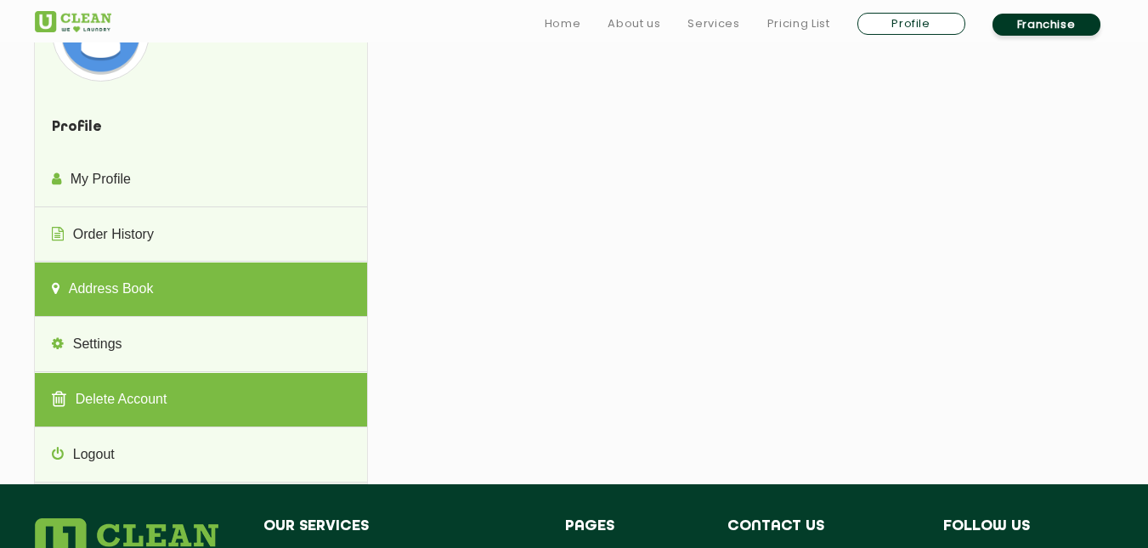
click at [171, 396] on link "Delete Account" at bounding box center [201, 400] width 332 height 54
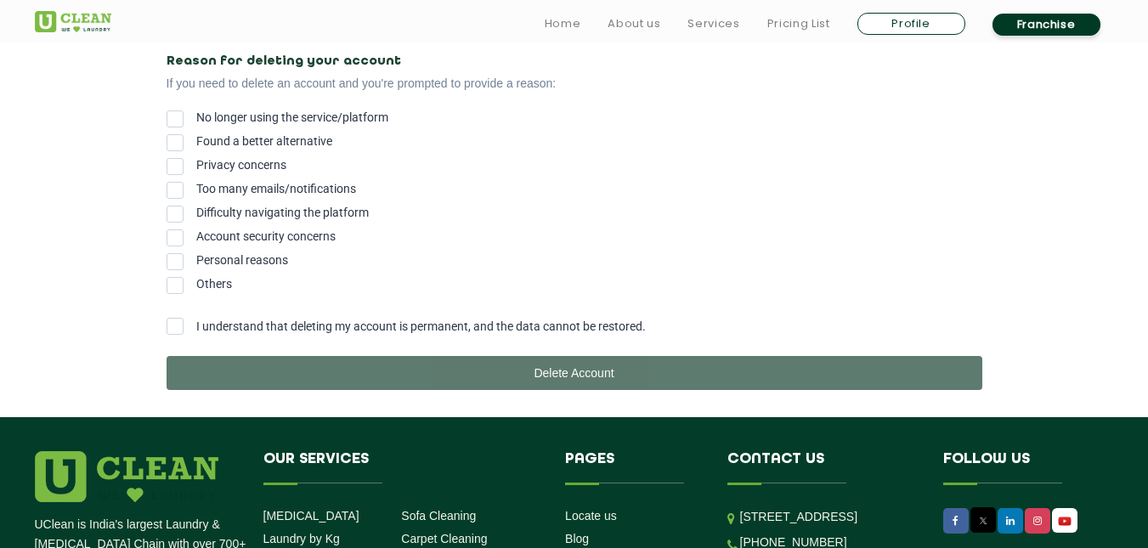
scroll to position [377, 0]
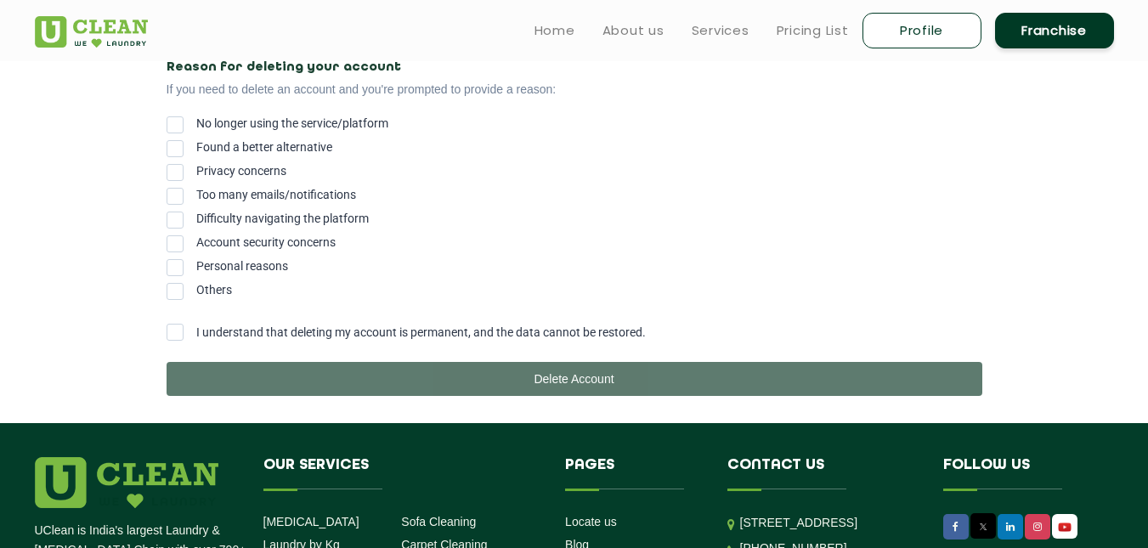
click at [183, 220] on span at bounding box center [175, 220] width 17 height 17
click at [196, 215] on input "Difficulty navigating the platform" at bounding box center [196, 215] width 0 height 0
click at [546, 339] on span "I understand that deleting my account is permanent, and the data cannot be rest…" at bounding box center [421, 333] width 450 height 14
click at [196, 327] on input "I understand that deleting my account is permanent, and the data cannot be rest…" at bounding box center [196, 327] width 0 height 0
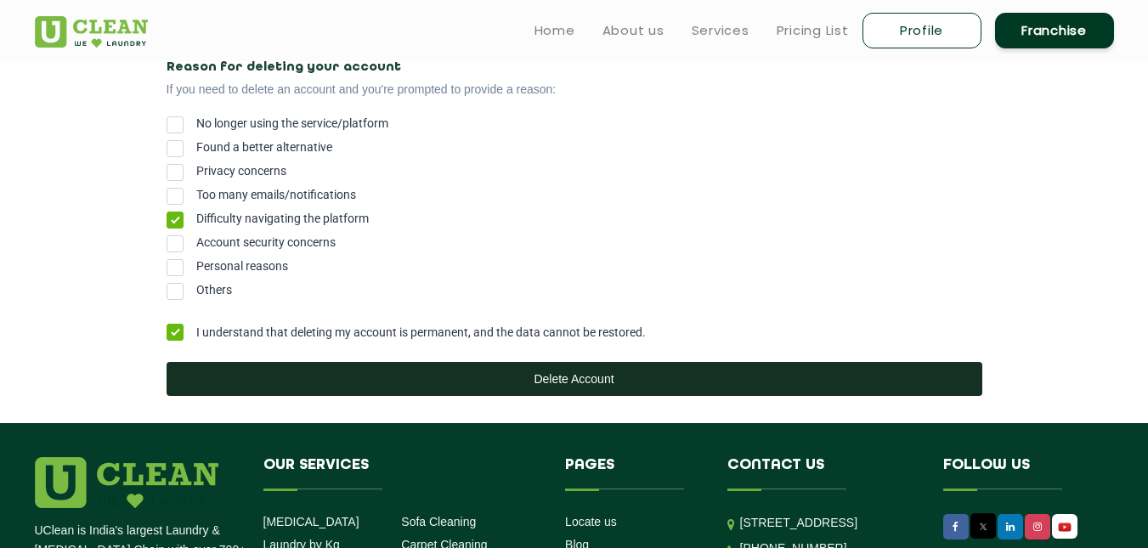
click at [554, 379] on button "Delete Account" at bounding box center [575, 379] width 816 height 34
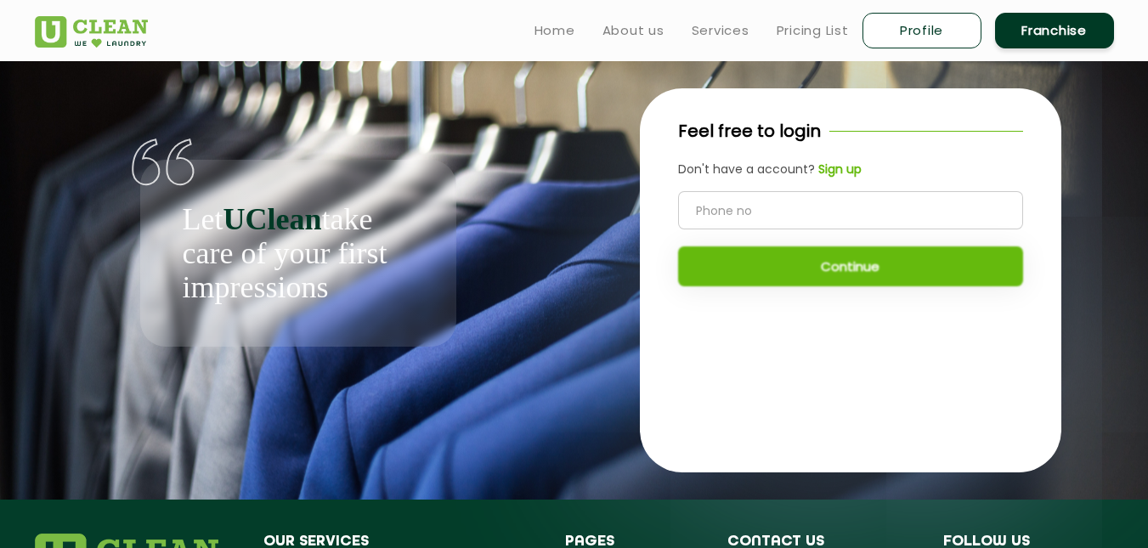
click at [831, 169] on b "Sign up" at bounding box center [840, 169] width 43 height 17
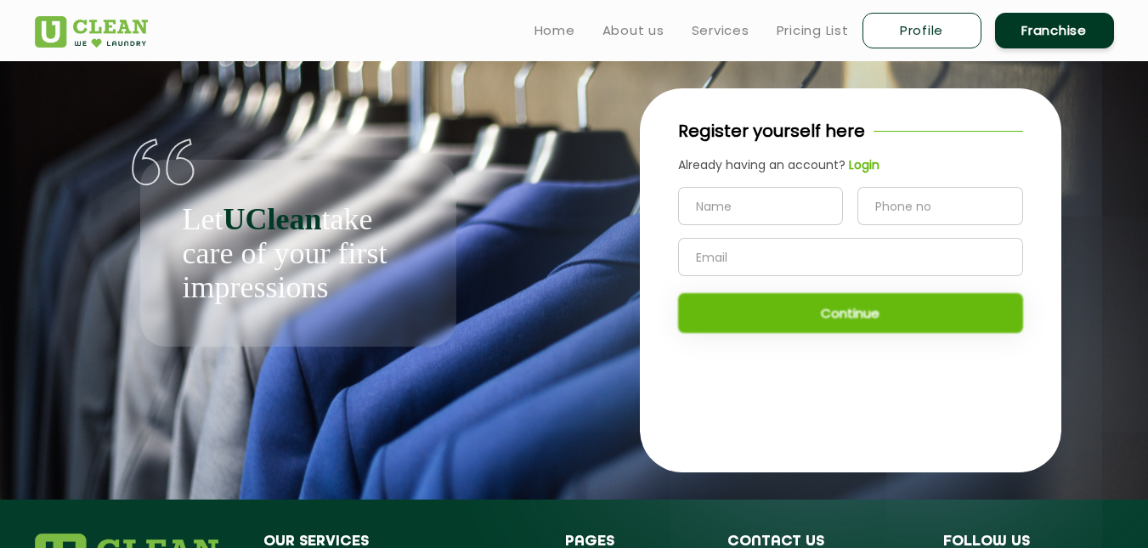
click at [753, 194] on input "text" at bounding box center [761, 206] width 166 height 38
type input "muddra"
click at [869, 197] on input "tel" at bounding box center [941, 206] width 166 height 38
type input "9336854491"
click at [841, 256] on input "text" at bounding box center [850, 257] width 345 height 38
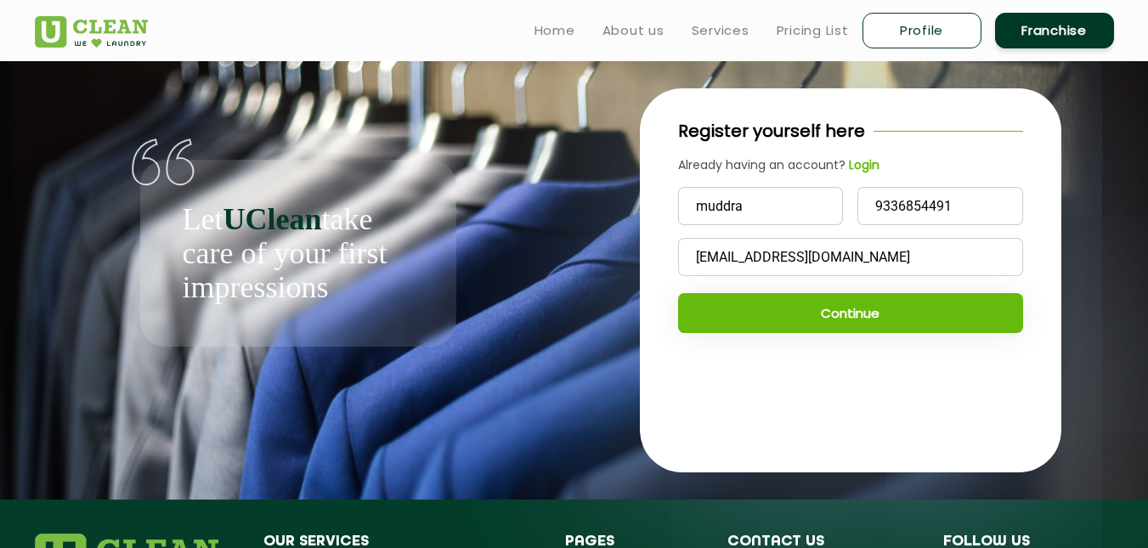
type input "[EMAIL_ADDRESS][DOMAIN_NAME]"
click at [854, 310] on button "Continue" at bounding box center [850, 313] width 345 height 40
click at [862, 161] on b "Login" at bounding box center [864, 164] width 31 height 17
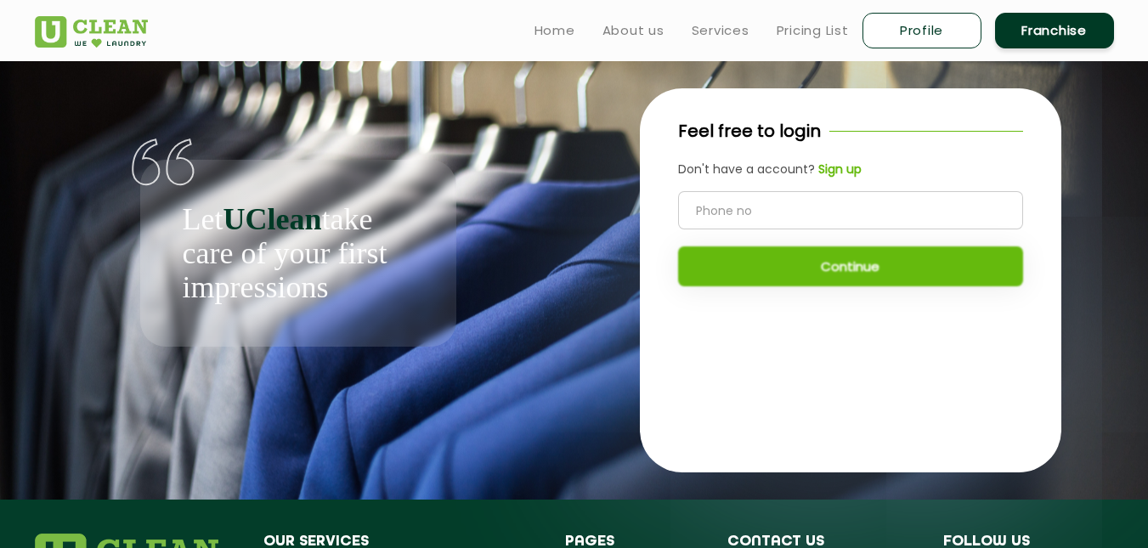
click at [808, 213] on input "tel" at bounding box center [850, 210] width 345 height 38
type input "9336854491"
click at [819, 256] on button "Continue" at bounding box center [850, 266] width 345 height 40
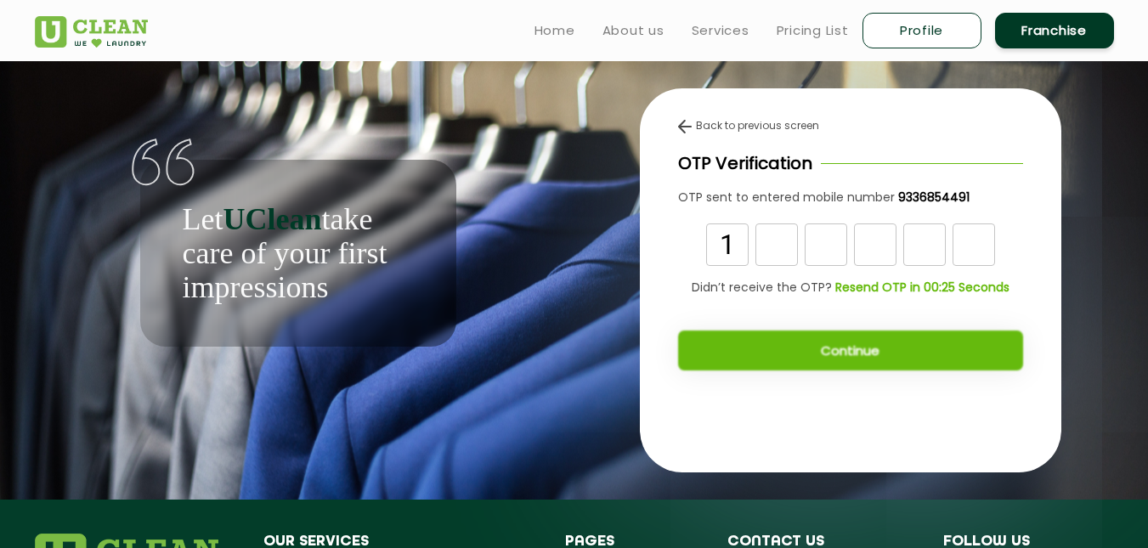
type input "1"
type input "8"
type input "6"
type input "3"
type input "9"
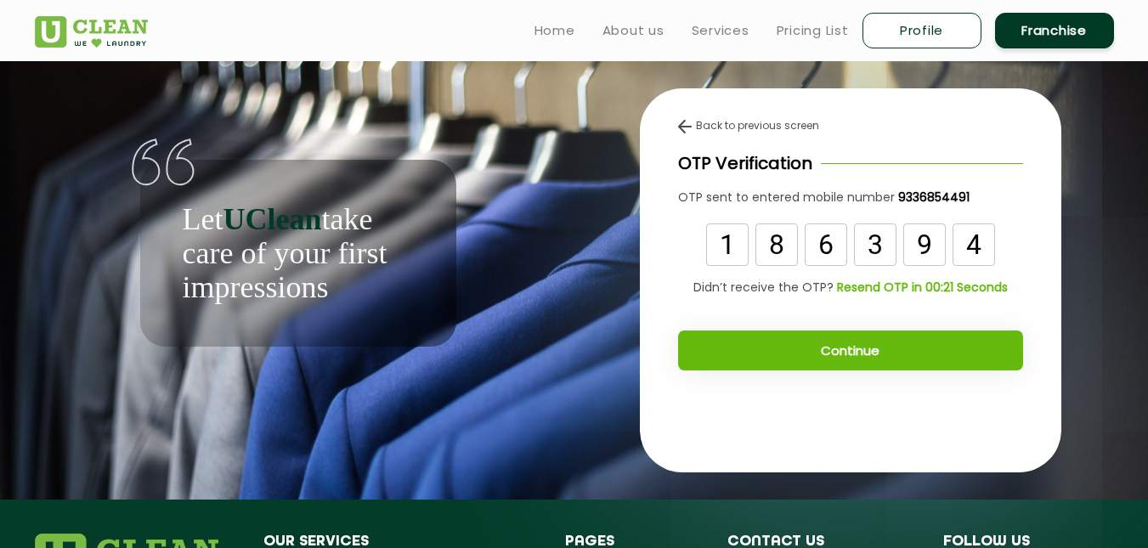
type input "4"
click at [847, 348] on button "Continue" at bounding box center [850, 351] width 345 height 40
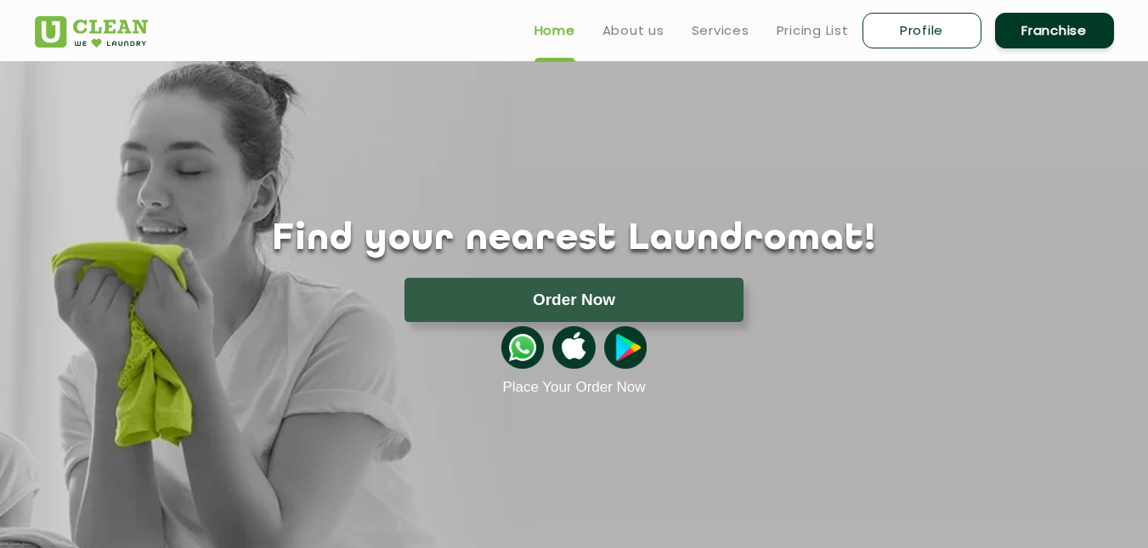
click at [527, 353] on img at bounding box center [522, 347] width 42 height 42
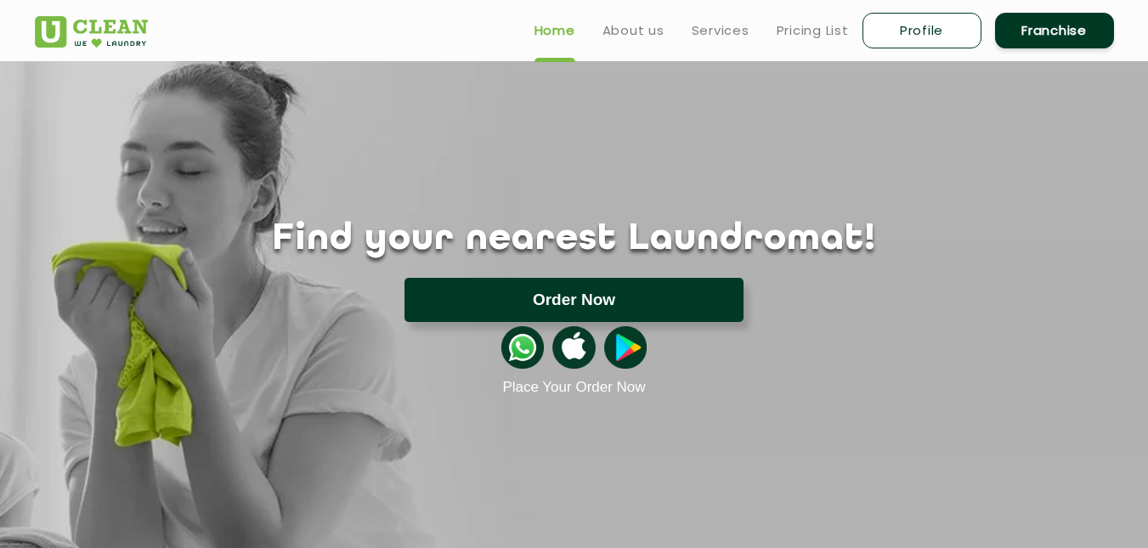
click at [541, 286] on button "Order Now" at bounding box center [574, 300] width 339 height 44
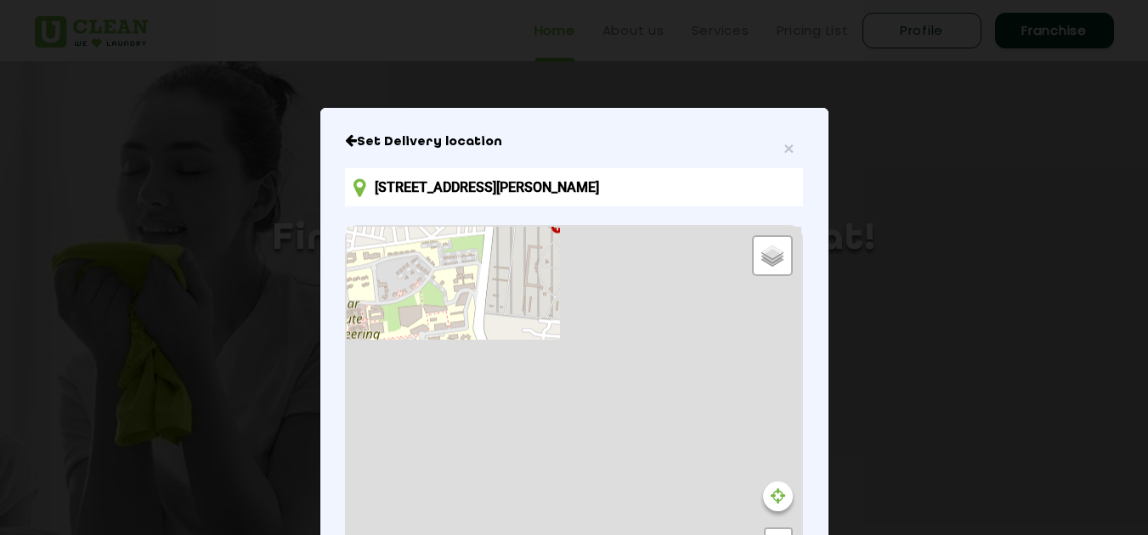
click at [388, 191] on input "399, Adarsh Nagar, Prem Nagar, Patiala, Punjab 147004, India" at bounding box center [573, 187] width 457 height 38
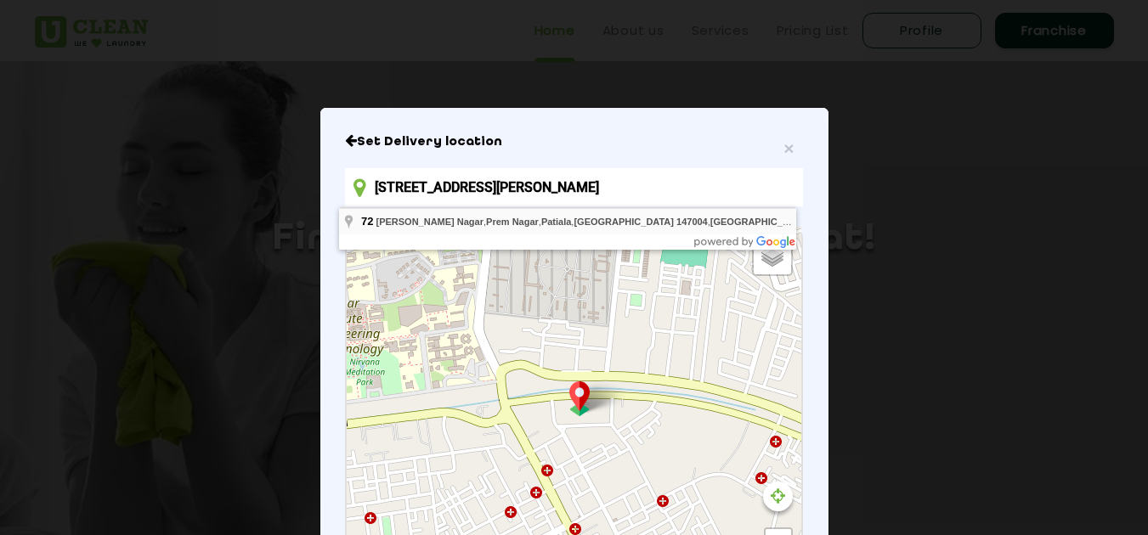
drag, startPoint x: 388, startPoint y: 191, endPoint x: 576, endPoint y: 216, distance: 189.5
click at [576, 216] on body "Home About us Services Pricing List Profile Franchise Home About us Franchise S…" at bounding box center [574, 267] width 1148 height 535
type input "72, Adarsh Nagar, Prem Nagar, Patiala, Punjab 147004, India"
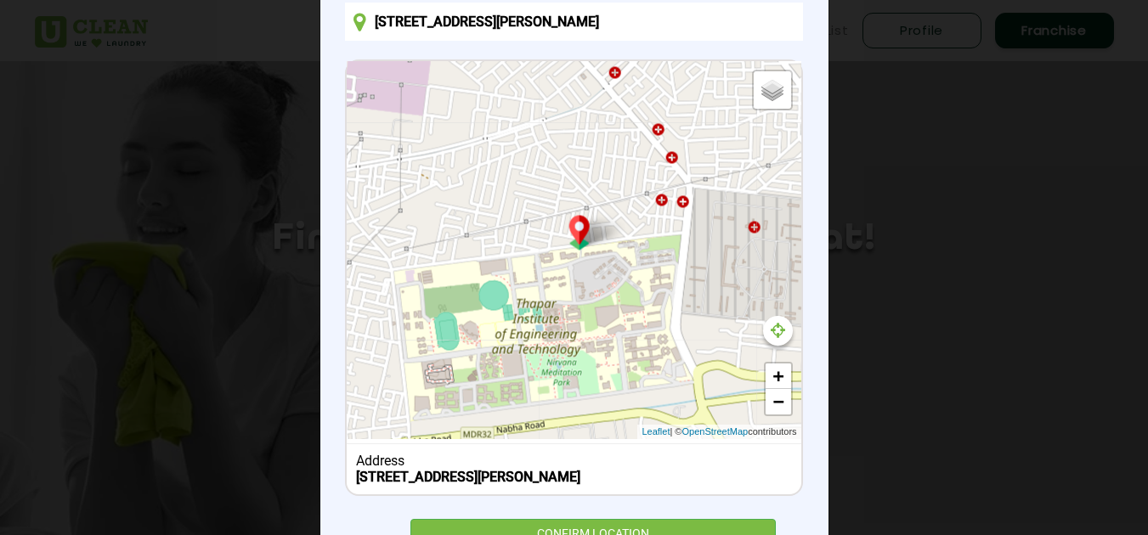
scroll to position [241, 0]
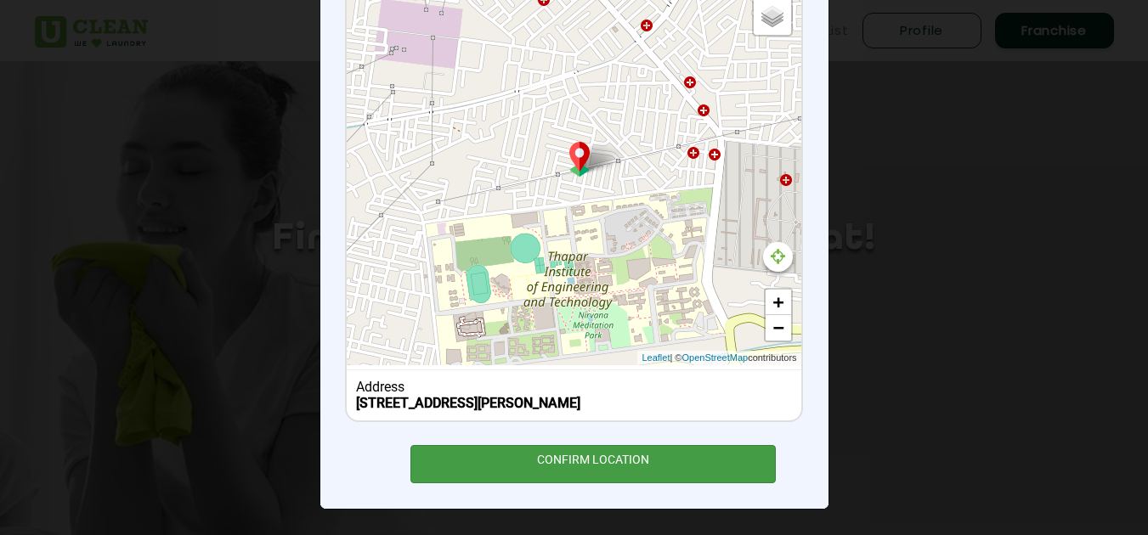
click at [585, 462] on div "CONFIRM LOCATION" at bounding box center [594, 464] width 366 height 38
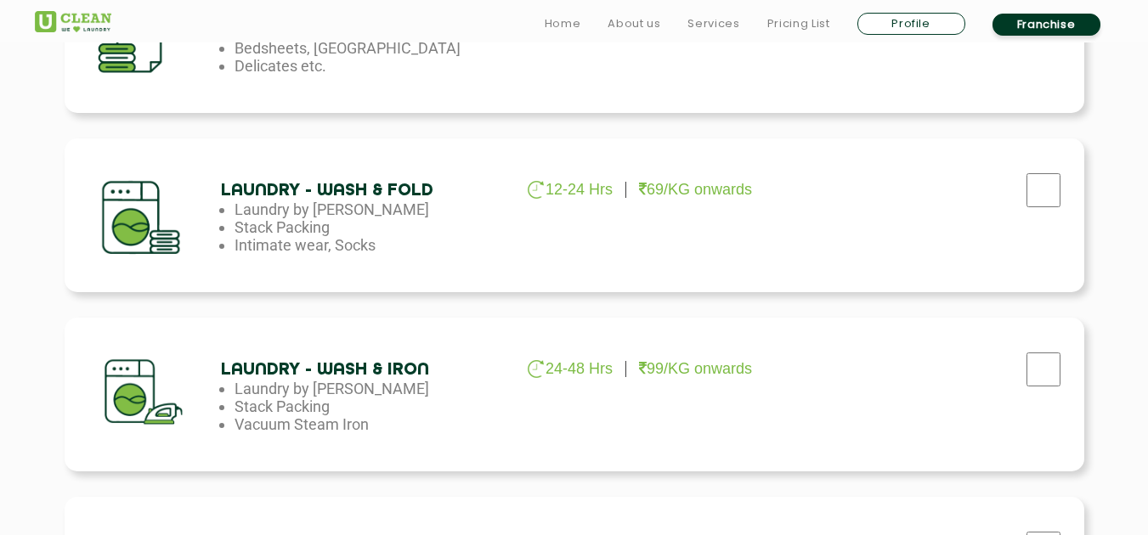
scroll to position [933, 0]
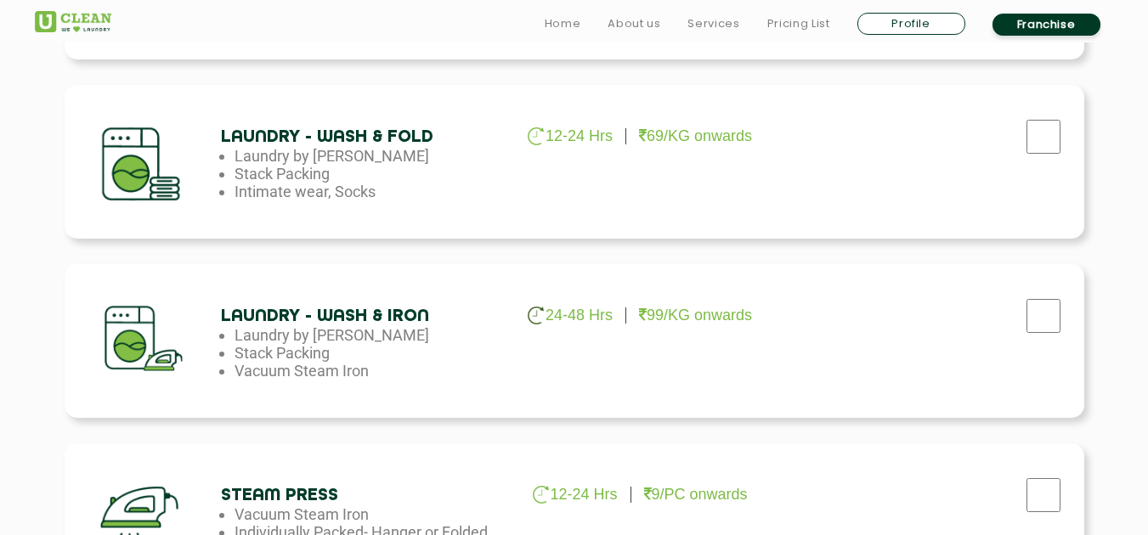
click at [985, 396] on div "Laundry - Wash & Iron 24-48 Hrs 99/KG onwards Laundry by Kilo Stack Packing Vac…" at bounding box center [575, 341] width 1020 height 154
click at [1054, 333] on input "checkbox" at bounding box center [1044, 316] width 42 height 34
checkbox input "true"
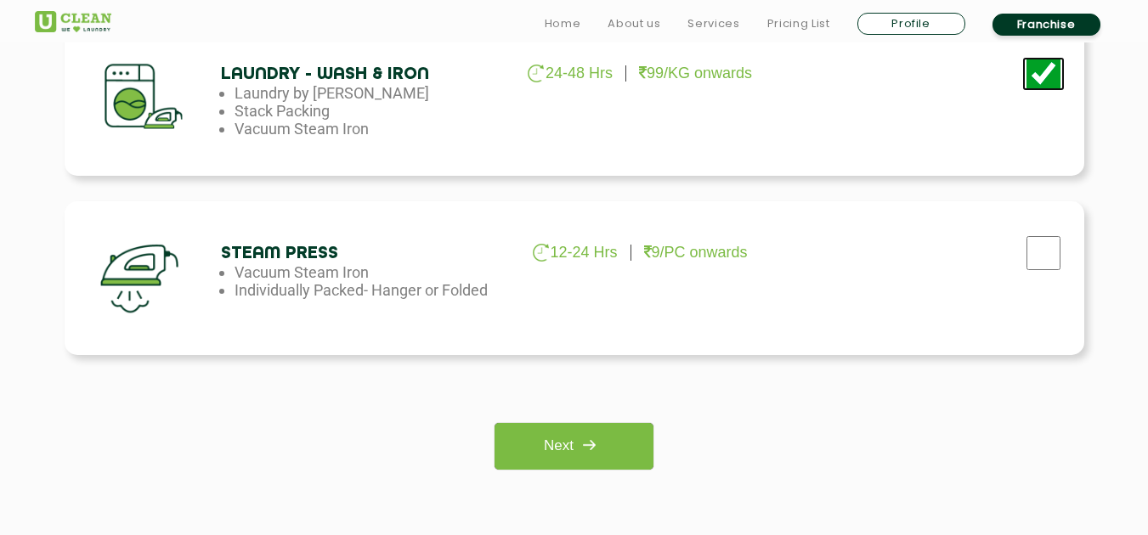
scroll to position [1250, 0]
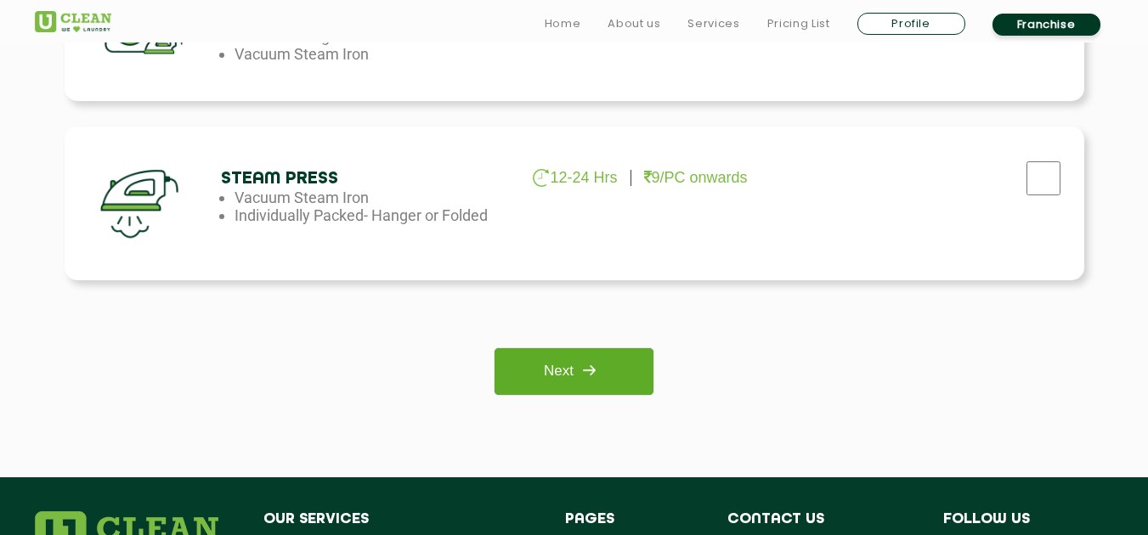
click at [617, 362] on link "Next" at bounding box center [574, 371] width 159 height 47
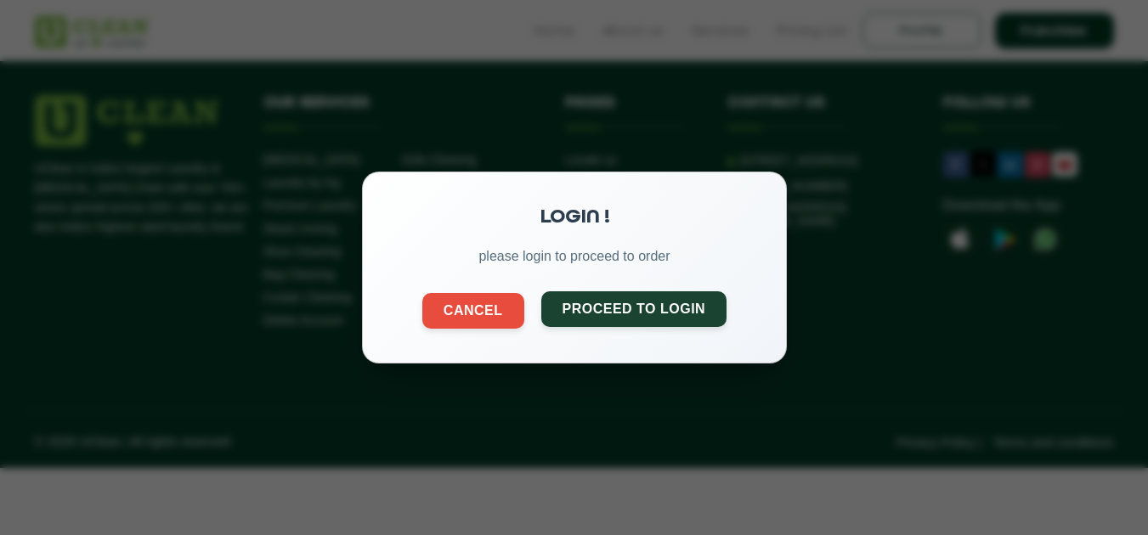
click at [628, 308] on button "Proceed to Login" at bounding box center [634, 310] width 186 height 36
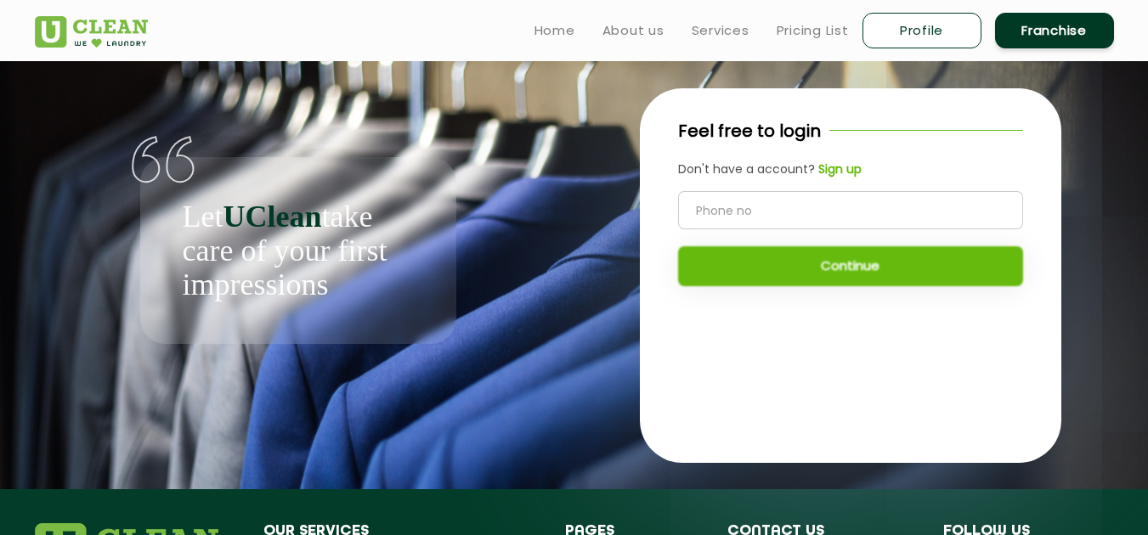
click at [740, 211] on input "tel" at bounding box center [850, 210] width 345 height 38
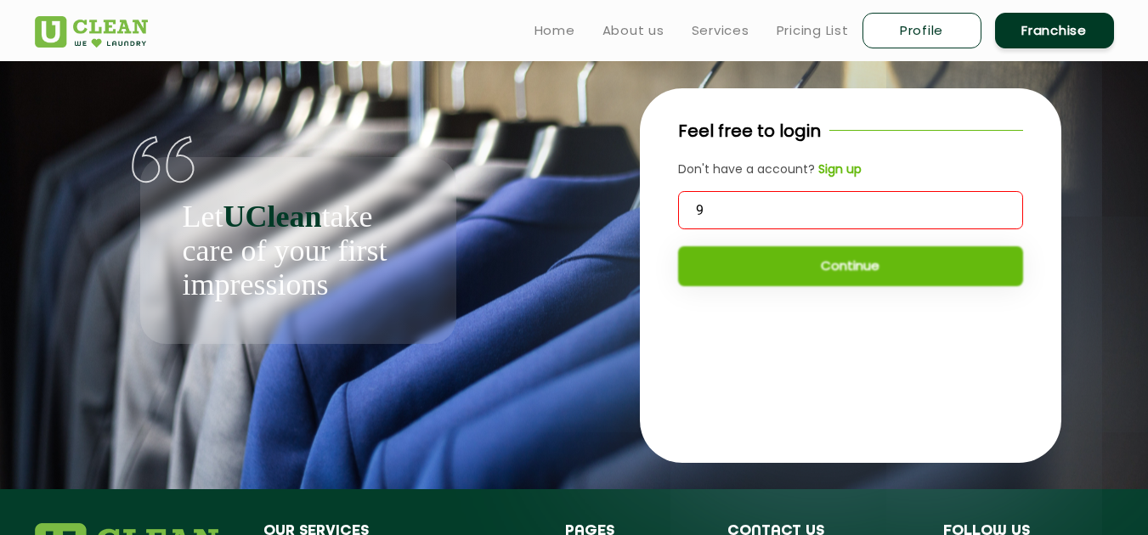
type input "9"
click at [898, 17] on link "Profile" at bounding box center [922, 31] width 119 height 36
select select
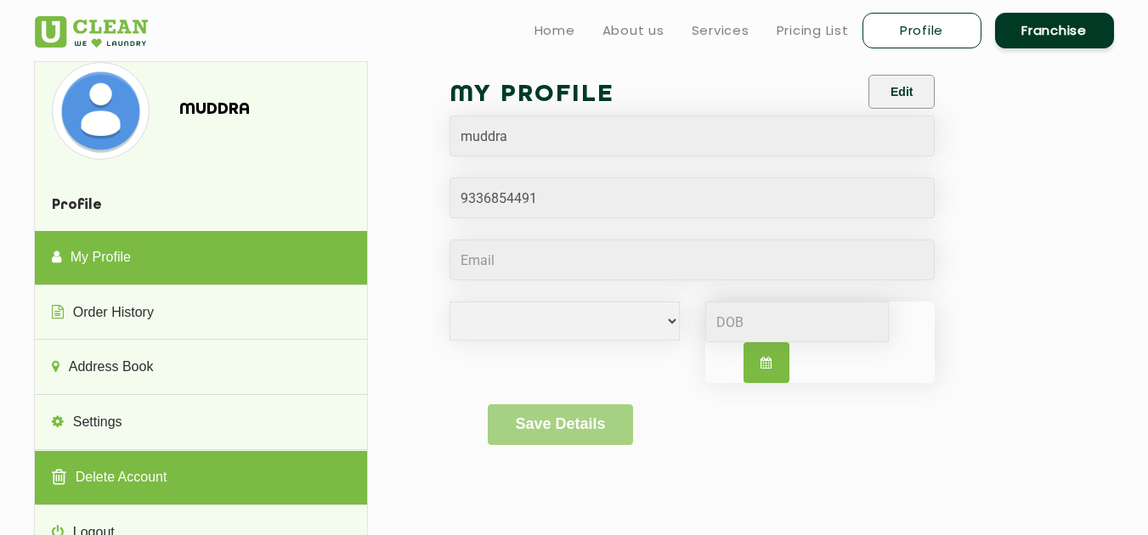
click at [138, 478] on link "Delete Account" at bounding box center [201, 478] width 332 height 54
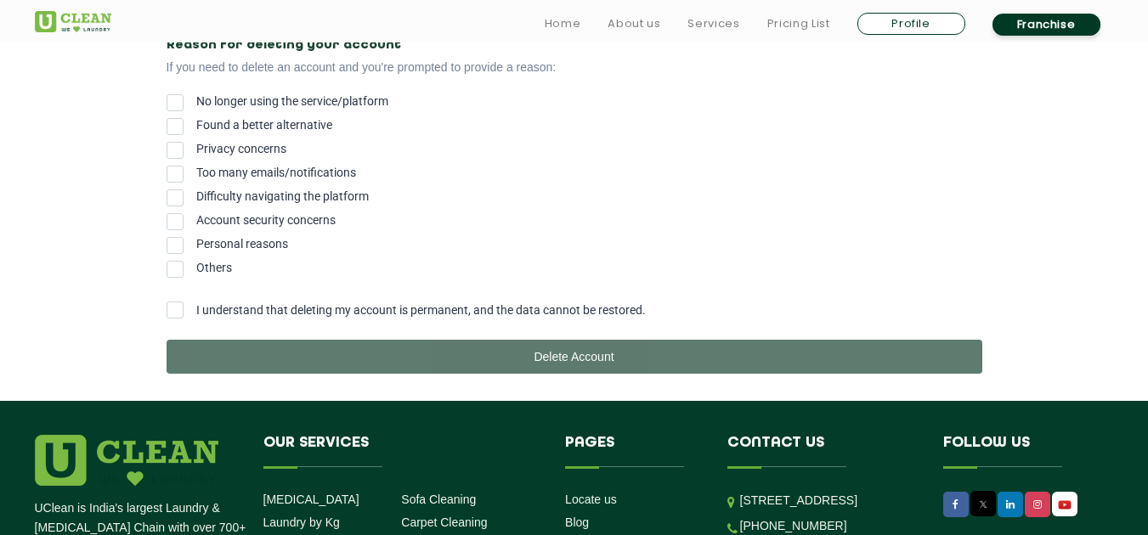
scroll to position [401, 0]
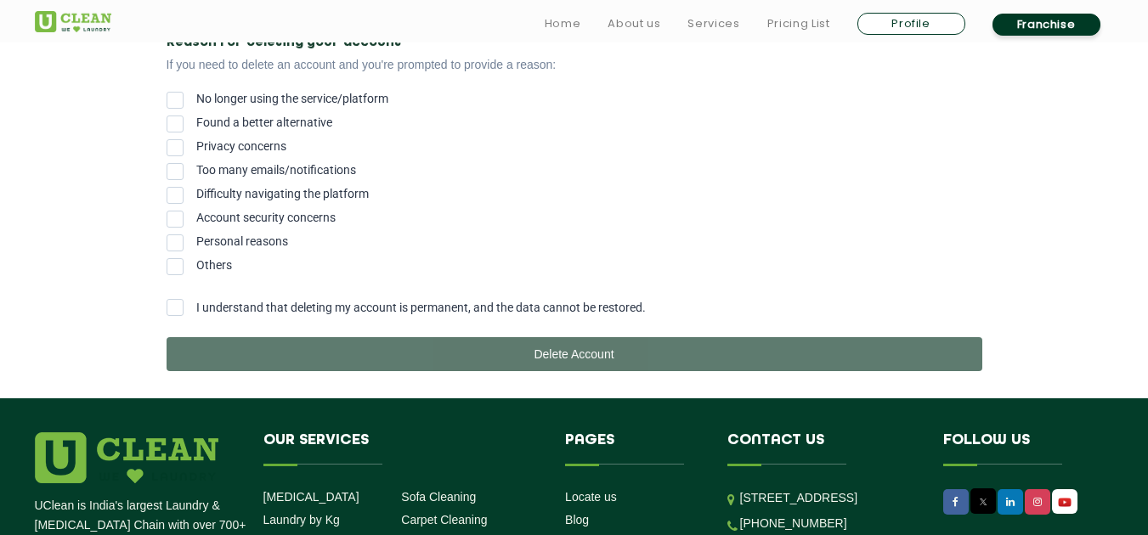
click at [187, 195] on label "Difficulty navigating the platform" at bounding box center [575, 194] width 816 height 14
click at [196, 190] on input "Difficulty navigating the platform" at bounding box center [196, 190] width 0 height 0
click at [180, 314] on span at bounding box center [175, 307] width 17 height 17
click at [196, 303] on input "I understand that deleting my account is permanent, and the data cannot be rest…" at bounding box center [196, 303] width 0 height 0
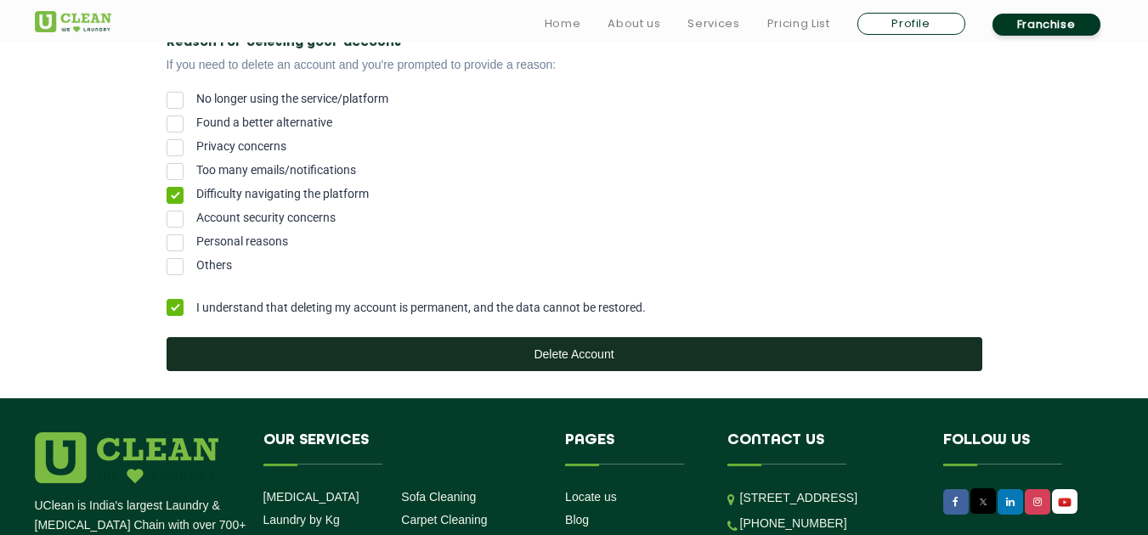
click at [544, 359] on button "Delete Account" at bounding box center [575, 354] width 816 height 34
